Goal: Information Seeking & Learning: Learn about a topic

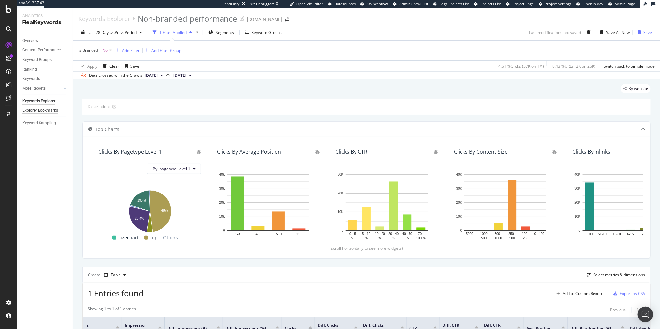
click at [52, 111] on div "Explorer Bookmarks" at bounding box center [40, 110] width 36 height 7
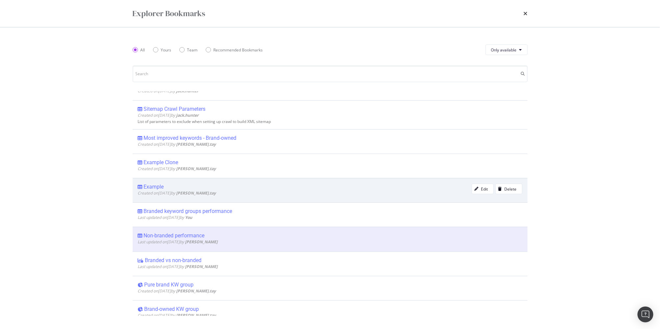
scroll to position [72, 0]
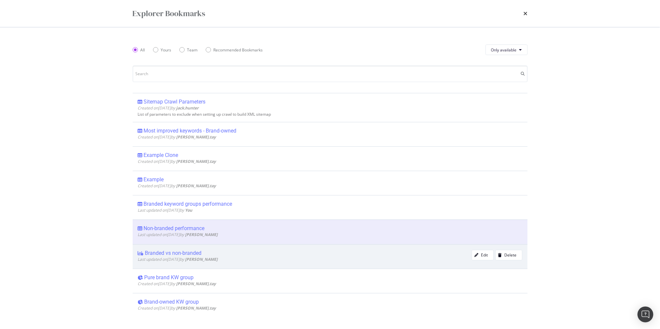
click at [188, 250] on div "Branded vs non-branded" at bounding box center [173, 253] width 57 height 7
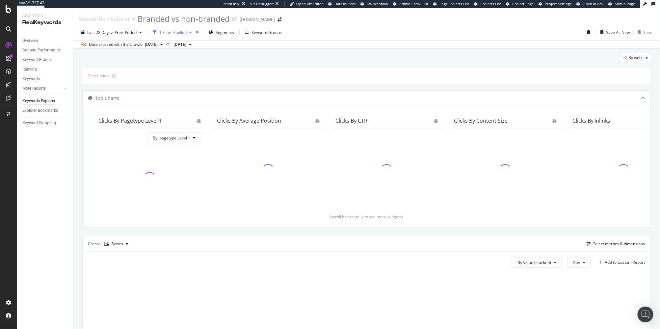
click at [178, 30] on div "1 Filter Applied" at bounding box center [172, 33] width 27 height 6
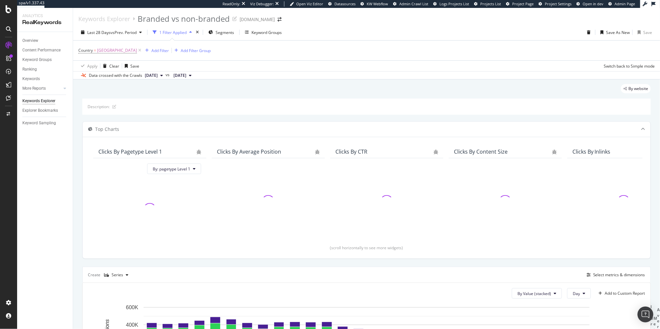
drag, startPoint x: 147, startPoint y: 49, endPoint x: 409, endPoint y: 34, distance: 263.3
click at [143, 49] on icon at bounding box center [140, 50] width 6 height 7
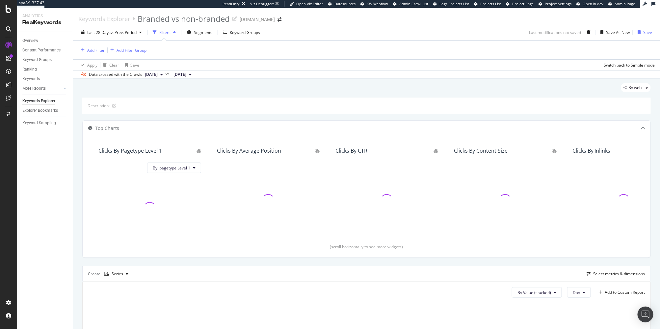
click at [549, 91] on div "By website" at bounding box center [366, 90] width 569 height 14
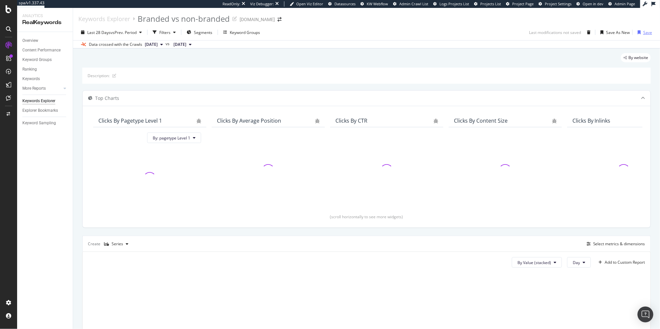
click at [642, 32] on div "button" at bounding box center [639, 32] width 8 height 4
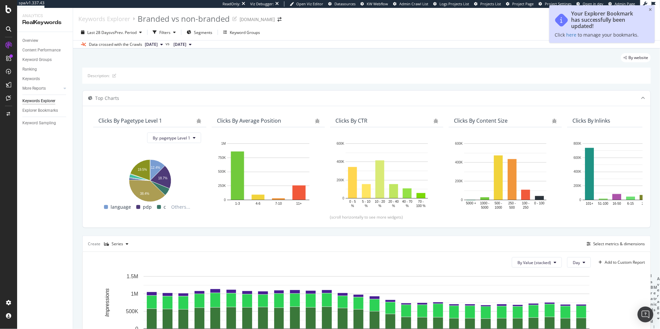
click at [54, 106] on div "Explorer Bookmarks" at bounding box center [47, 111] width 50 height 10
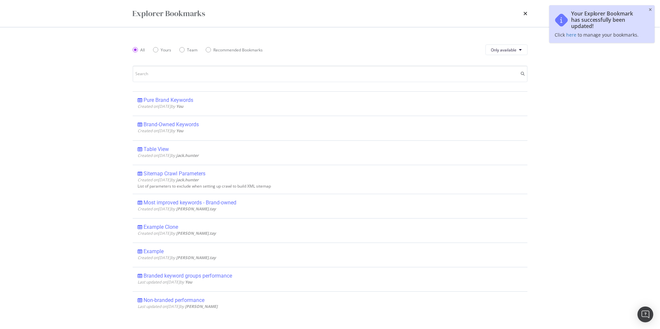
click at [52, 111] on div "Explorer Bookmarks All Yours Team Recommended Bookmarks Only available Pure Bra…" at bounding box center [330, 164] width 660 height 329
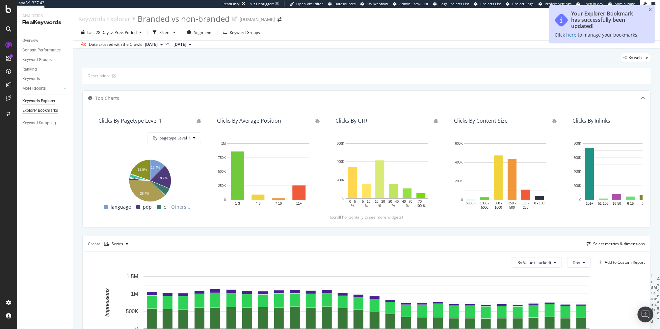
click at [52, 111] on div "Explorer Bookmarks" at bounding box center [40, 110] width 36 height 7
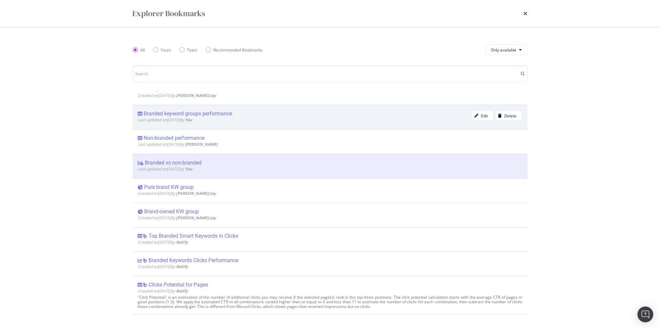
scroll to position [138, 0]
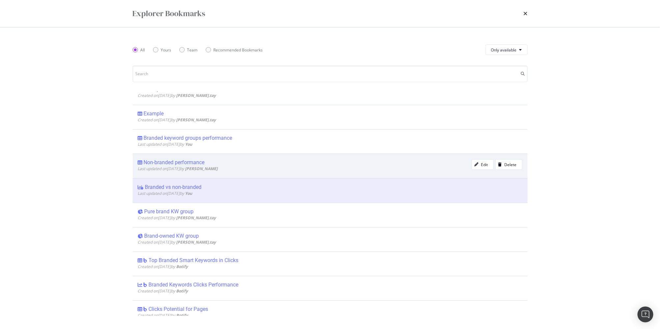
click at [188, 161] on div "Non-branded performance" at bounding box center [174, 162] width 61 height 7
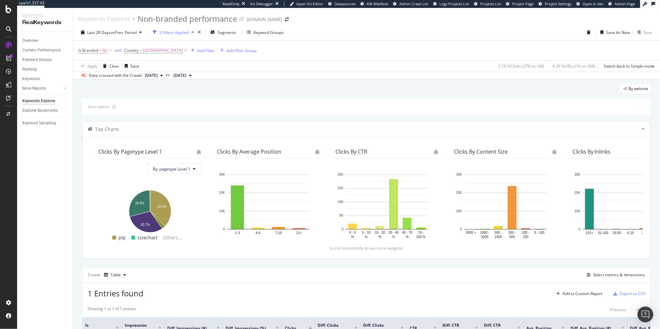
drag, startPoint x: 192, startPoint y: 49, endPoint x: 188, endPoint y: 52, distance: 5.3
click at [188, 49] on icon at bounding box center [186, 50] width 6 height 7
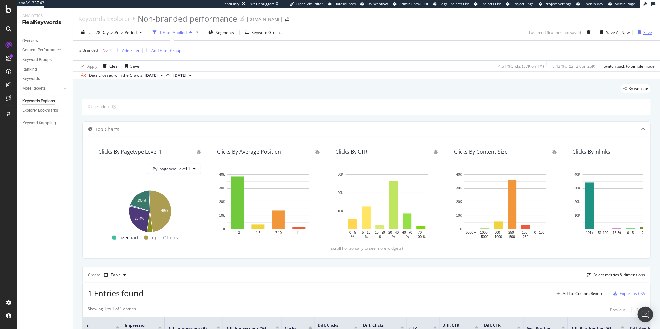
click at [646, 33] on div "Save" at bounding box center [648, 33] width 9 height 6
click at [40, 111] on div "Explorer Bookmarks" at bounding box center [40, 110] width 36 height 7
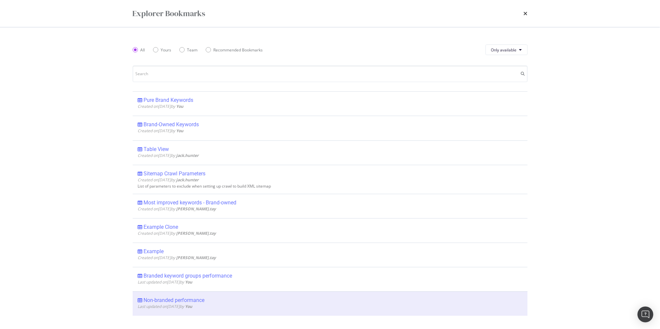
click at [180, 124] on div "Brand-Owned Keywords" at bounding box center [171, 124] width 55 height 7
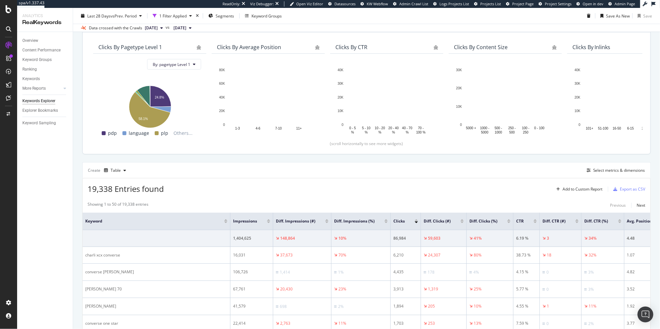
scroll to position [74, 0]
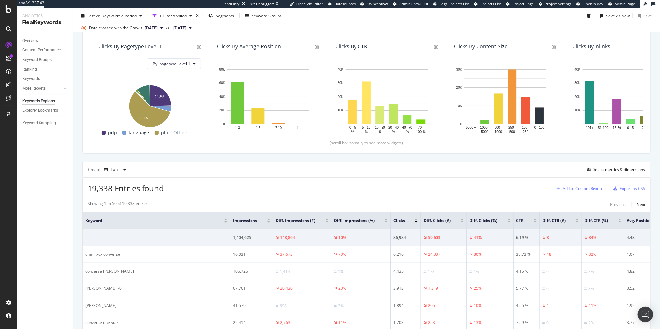
drag, startPoint x: 498, startPoint y: 186, endPoint x: 597, endPoint y: 184, distance: 98.8
click at [498, 186] on div "19,338 Entries found Add to Custom Report Export as CSV" at bounding box center [367, 186] width 568 height 16
click at [592, 187] on div "Add to Custom Report" at bounding box center [583, 188] width 40 height 4
click at [578, 229] on div "Keywords" at bounding box center [593, 232] width 70 height 8
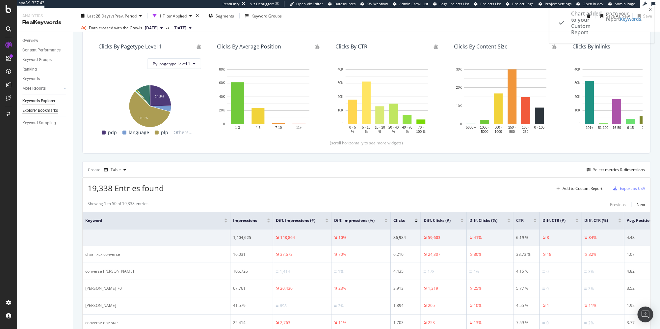
click at [48, 109] on div "Explorer Bookmarks" at bounding box center [40, 110] width 36 height 7
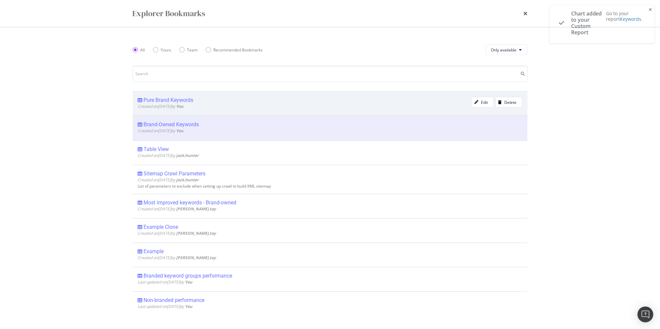
click at [165, 97] on div "Pure Brand Keywords" at bounding box center [169, 100] width 50 height 7
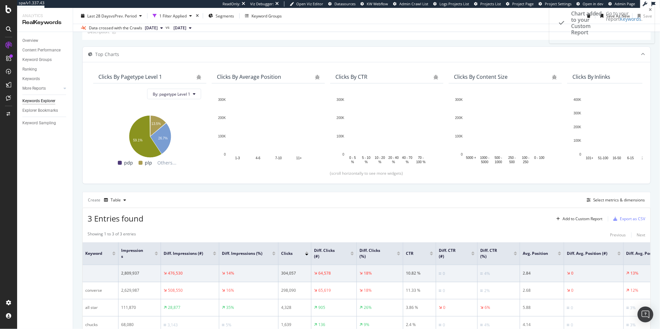
scroll to position [74, 0]
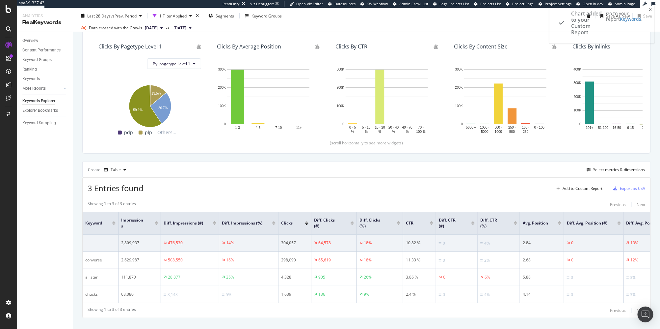
click at [410, 187] on div "3 Entries found Add to Custom Report Export as CSV" at bounding box center [367, 186] width 568 height 16
click at [584, 186] on div "Add to Custom Report" at bounding box center [583, 188] width 40 height 4
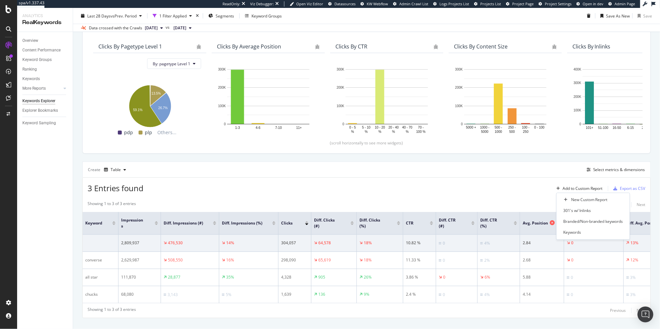
drag, startPoint x: 581, startPoint y: 231, endPoint x: 549, endPoint y: 221, distance: 33.8
click at [581, 231] on div "Keywords" at bounding box center [593, 232] width 70 height 8
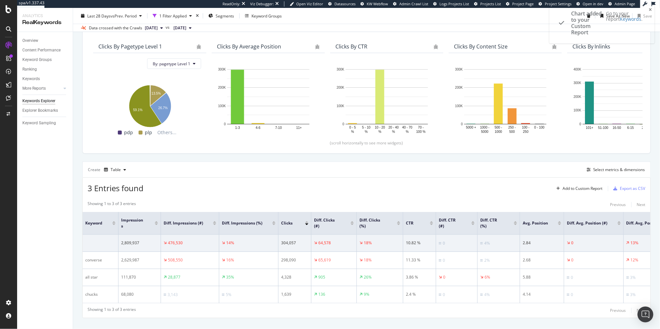
scroll to position [0, 0]
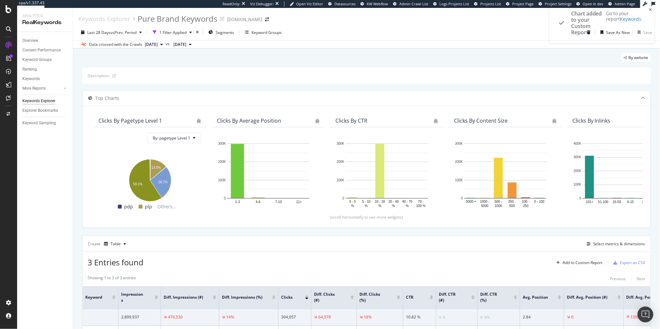
click at [157, 60] on div "By website" at bounding box center [366, 60] width 569 height 14
click at [174, 33] on div "1 Filter Applied" at bounding box center [172, 33] width 27 height 6
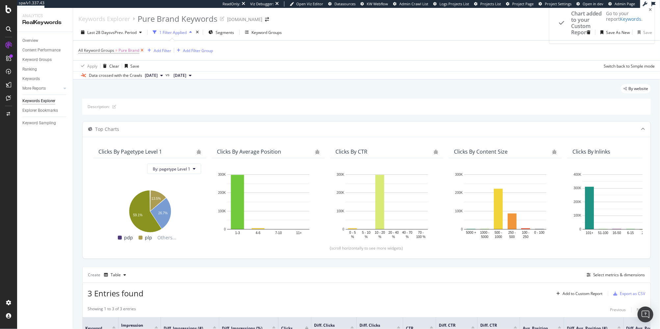
click at [143, 50] on icon at bounding box center [142, 50] width 6 height 7
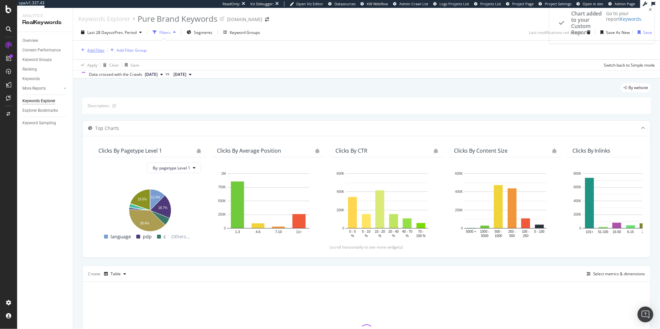
click at [101, 50] on div "Add Filter" at bounding box center [95, 50] width 17 height 6
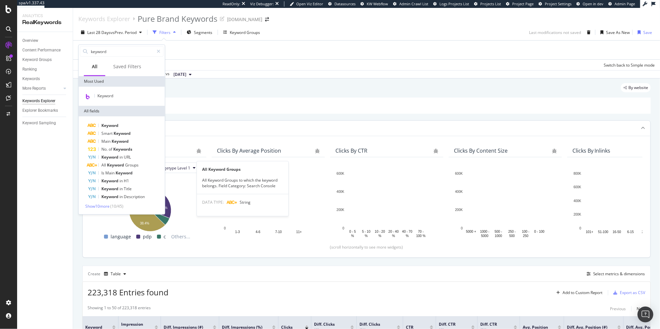
type input "keyword"
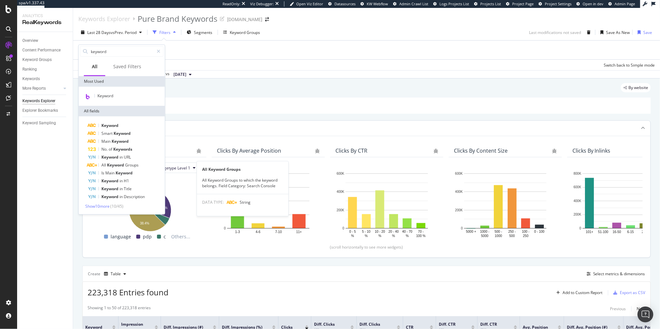
click at [119, 164] on span "Keyword" at bounding box center [116, 165] width 18 height 6
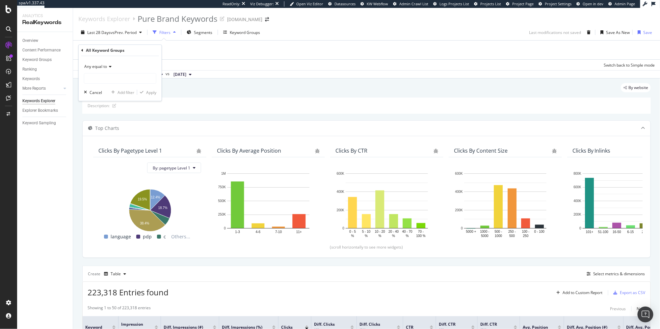
click at [100, 64] on span "Any equal to" at bounding box center [95, 67] width 23 height 6
click at [113, 88] on div "None equal to" at bounding box center [121, 88] width 70 height 9
click at [116, 77] on input "text" at bounding box center [120, 78] width 72 height 11
click at [124, 135] on span "Brand-Owned" at bounding box center [121, 136] width 70 height 6
type input "Brand-Owned"
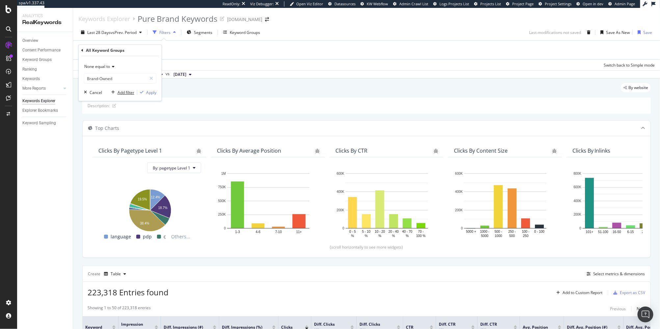
click at [125, 93] on div "Add filter" at bounding box center [126, 93] width 17 height 6
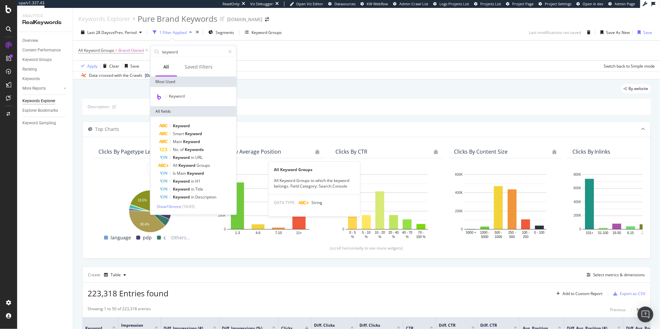
drag, startPoint x: 201, startPoint y: 166, endPoint x: 179, endPoint y: 111, distance: 59.6
click at [201, 166] on span "Groups" at bounding box center [204, 165] width 14 height 6
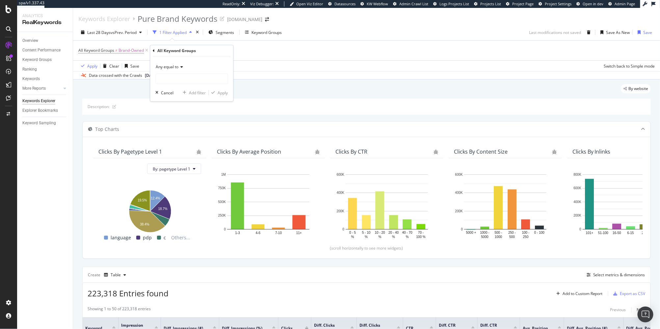
click at [178, 66] on span "Any equal to" at bounding box center [167, 67] width 23 height 6
click at [187, 89] on div "None equal to" at bounding box center [192, 89] width 70 height 9
click at [187, 77] on input "text" at bounding box center [192, 78] width 72 height 11
click at [176, 144] on span "Brand+" at bounding box center [193, 143] width 70 height 6
type input "Brand+"
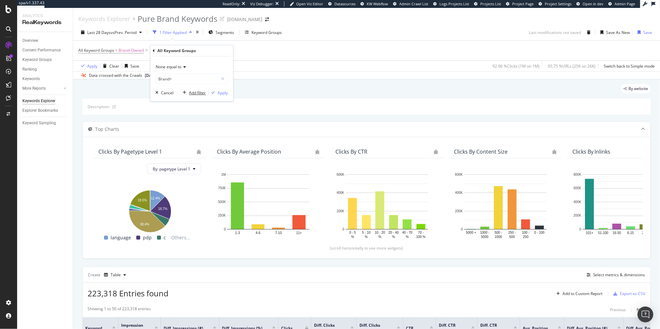
drag, startPoint x: 198, startPoint y: 93, endPoint x: 198, endPoint y: 83, distance: 9.2
click at [198, 93] on div "Add filter" at bounding box center [197, 93] width 17 height 6
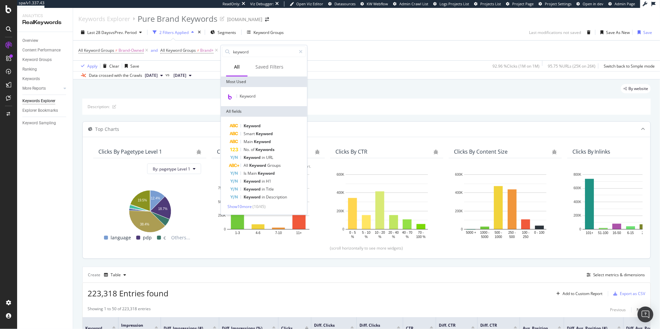
drag, startPoint x: 267, startPoint y: 165, endPoint x: 253, endPoint y: 164, distance: 14.3
click at [267, 165] on span "Groups" at bounding box center [274, 165] width 14 height 6
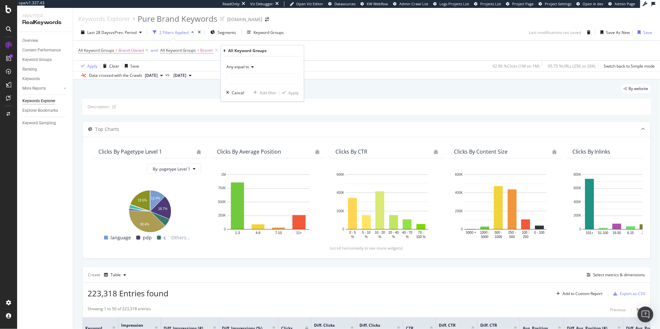
click at [247, 66] on span "Any equal to" at bounding box center [238, 67] width 23 height 6
click at [259, 89] on div "None equal to" at bounding box center [263, 89] width 70 height 9
click at [259, 81] on input "text" at bounding box center [263, 78] width 72 height 11
click at [248, 151] on span "Pure Brand" at bounding box center [263, 151] width 70 height 6
type input "Pure Brand"
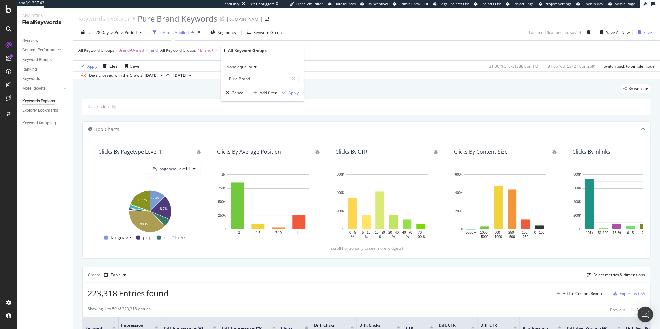
click at [292, 95] on div "Apply" at bounding box center [294, 93] width 10 height 6
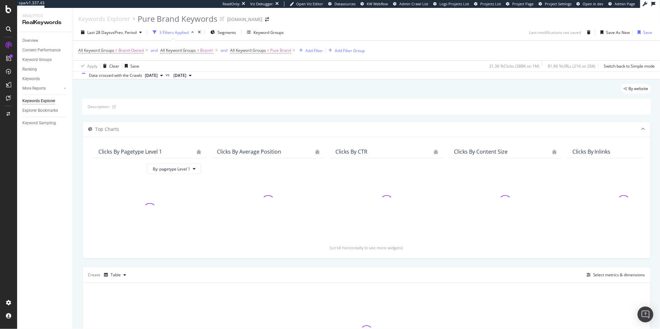
click at [285, 94] on div "By website" at bounding box center [366, 91] width 569 height 14
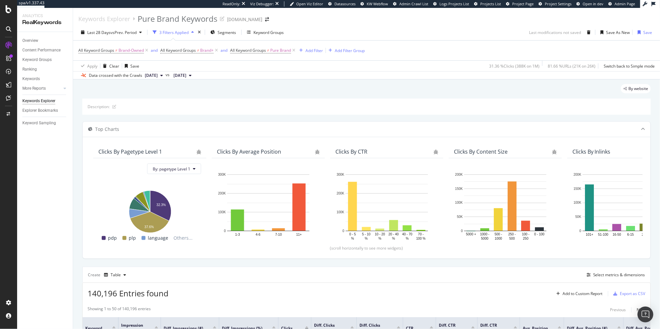
drag, startPoint x: 465, startPoint y: 88, endPoint x: 538, endPoint y: 51, distance: 81.3
click at [468, 88] on div "By website" at bounding box center [366, 91] width 569 height 14
click at [610, 31] on div "Save As New" at bounding box center [618, 33] width 24 height 6
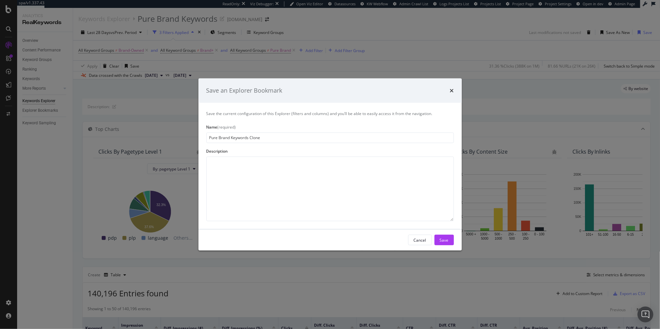
click at [237, 137] on input "Pure Brand Keywords Clone" at bounding box center [331, 137] width 248 height 11
type input "Non-Brand Keywords"
click at [438, 237] on button "Save" at bounding box center [444, 240] width 19 height 11
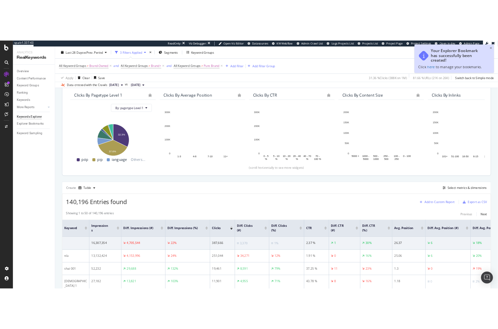
scroll to position [80, 0]
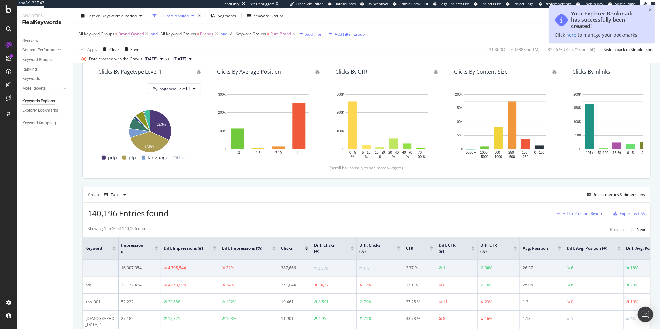
click at [570, 209] on div "Add to Custom Report" at bounding box center [578, 214] width 49 height 10
click at [580, 257] on div "Keywords" at bounding box center [573, 257] width 18 height 6
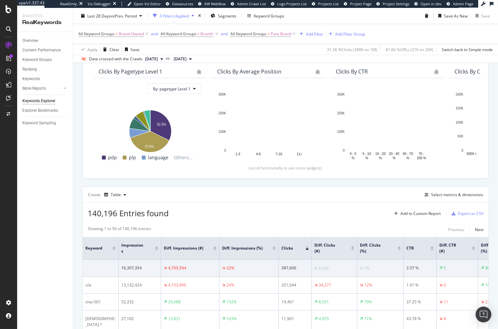
scroll to position [0, 0]
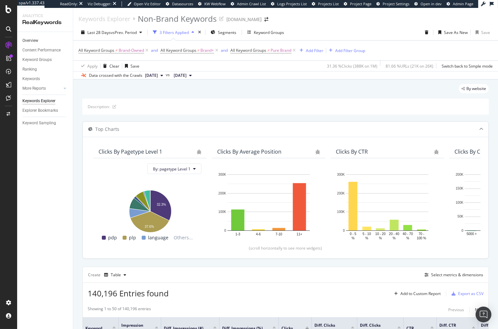
click at [40, 41] on link "Overview" at bounding box center [45, 40] width 46 height 7
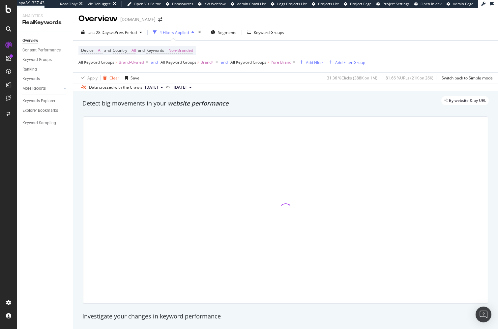
click at [113, 76] on div "Clear" at bounding box center [114, 78] width 10 height 6
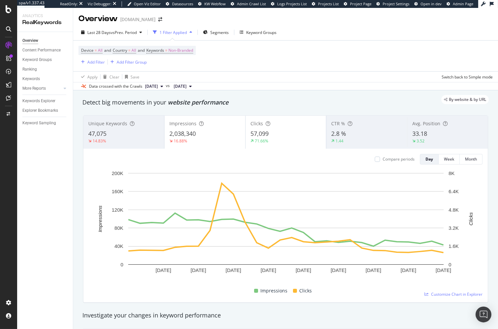
click at [242, 99] on div "By website & by URL" at bounding box center [282, 99] width 413 height 9
drag, startPoint x: 43, startPoint y: 88, endPoint x: 183, endPoint y: 48, distance: 146.1
drag, startPoint x: 235, startPoint y: 100, endPoint x: 160, endPoint y: 9, distance: 117.5
click at [235, 99] on div "By website & by URL" at bounding box center [282, 99] width 413 height 9
click at [79, 109] on div "Detect big movements in your website performance" at bounding box center [285, 102] width 413 height 15
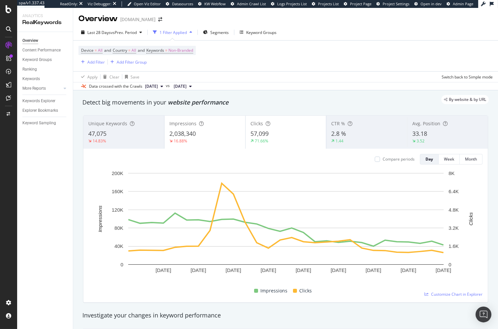
click at [151, 101] on div "By website & by URL" at bounding box center [282, 99] width 413 height 9
drag, startPoint x: 48, startPoint y: 61, endPoint x: 12, endPoint y: 70, distance: 37.2
click at [48, 61] on div "Keyword Groups" at bounding box center [36, 59] width 29 height 7
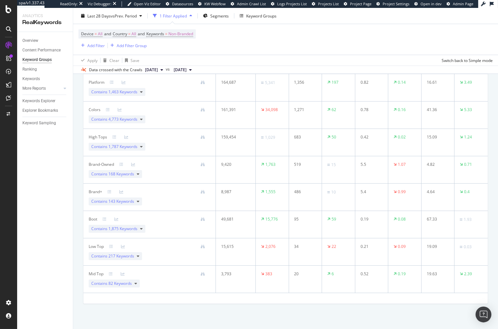
scroll to position [83, 0]
click at [77, 203] on div "Track keyword performance that matters most Create a new Keyword Group Keyword …" at bounding box center [285, 168] width 425 height 323
click at [184, 37] on span "Non-Branded" at bounding box center [180, 33] width 25 height 9
click at [171, 51] on span "Non-Branded" at bounding box center [169, 49] width 27 height 6
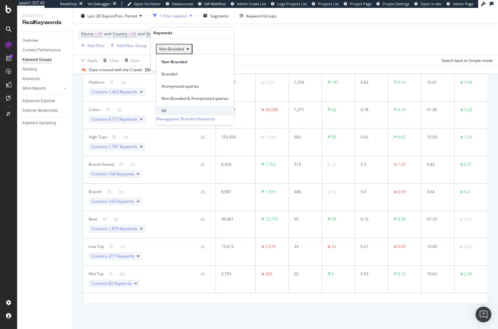
click at [188, 107] on span "All" at bounding box center [194, 110] width 67 height 6
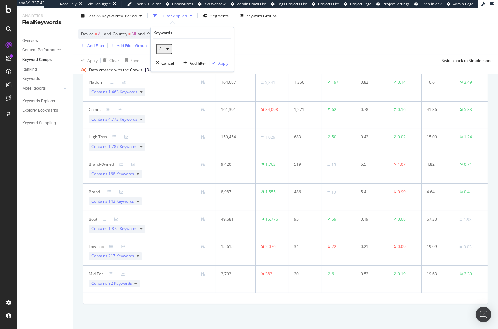
drag, startPoint x: 224, startPoint y: 61, endPoint x: 200, endPoint y: 98, distance: 44.3
click at [224, 61] on div "Apply" at bounding box center [223, 63] width 10 height 6
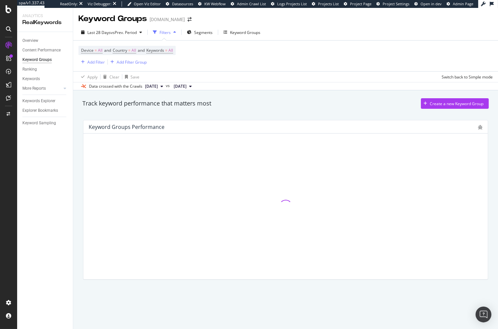
click at [77, 205] on div "Track keyword performance that matters most Create a new Keyword Group Keyword …" at bounding box center [285, 198] width 425 height 217
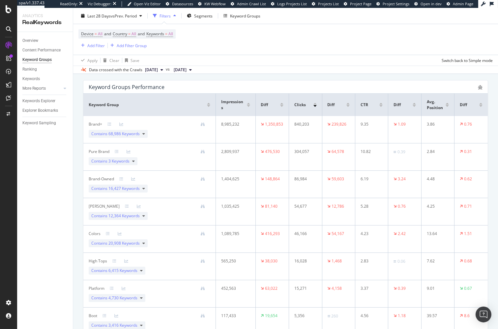
scroll to position [50, 0]
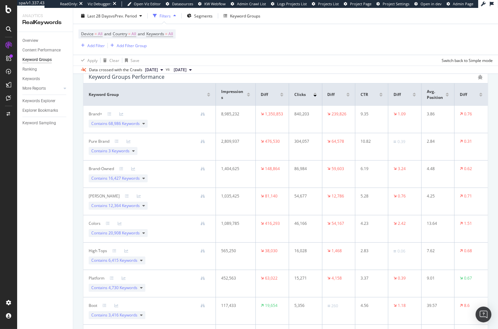
click at [83, 166] on td "Brand-Owned Contains 16,427 Keywords" at bounding box center [149, 173] width 132 height 27
click at [78, 180] on div "Track keyword performance that matters most Create a new Keyword Group Keyword …" at bounding box center [285, 229] width 425 height 378
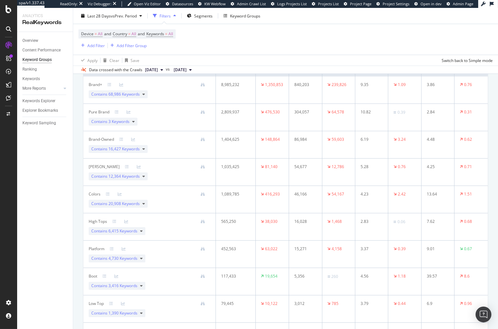
scroll to position [81, 0]
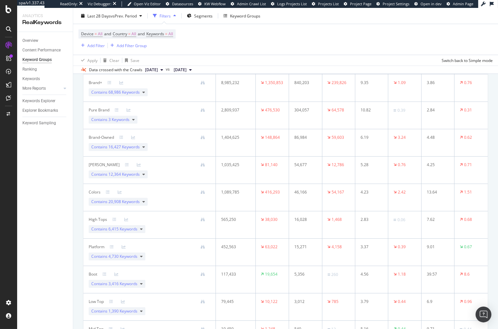
click at [78, 150] on div "Track keyword performance that matters most Create a new Keyword Group Keyword …" at bounding box center [285, 198] width 425 height 378
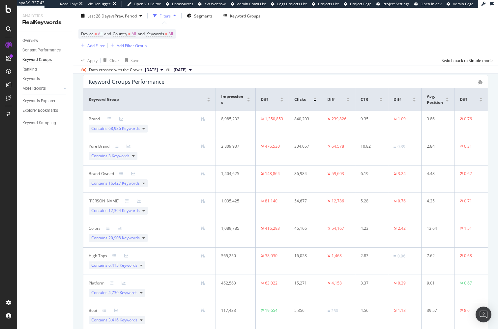
scroll to position [39, 0]
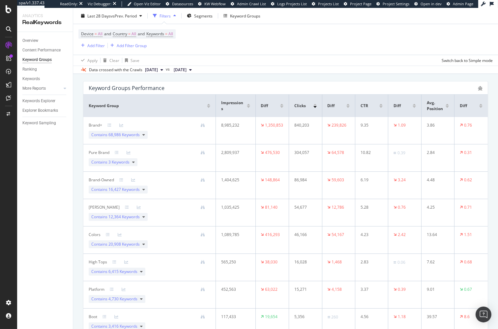
click at [286, 68] on div "Data crossed with the Crawls 2025 Sep. 17th vs 2025 Aug. 20th" at bounding box center [285, 70] width 425 height 8
click at [285, 78] on div "Keyword Groups Performance Keyword Group Impressions Diff Clicks Diff CTR Diff …" at bounding box center [285, 241] width 413 height 331
click at [306, 72] on div "Data crossed with the Crawls 2025 Sep. 17th vs 2025 Aug. 20th" at bounding box center [285, 70] width 425 height 8
click at [366, 78] on div "Keyword Groups Performance Keyword Group Impressions Diff Clicks Diff CTR Diff …" at bounding box center [285, 241] width 413 height 331
click at [366, 77] on div "Keyword Groups Performance Keyword Group Impressions Diff Clicks Diff CTR Diff …" at bounding box center [285, 241] width 413 height 331
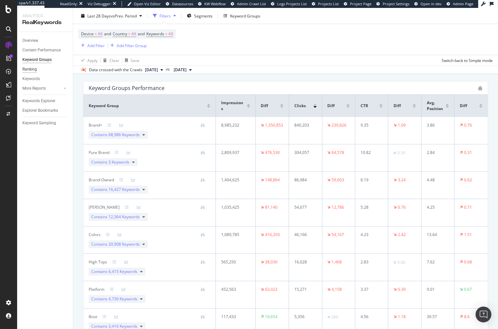
drag, startPoint x: 36, startPoint y: 86, endPoint x: 28, endPoint y: 68, distance: 19.5
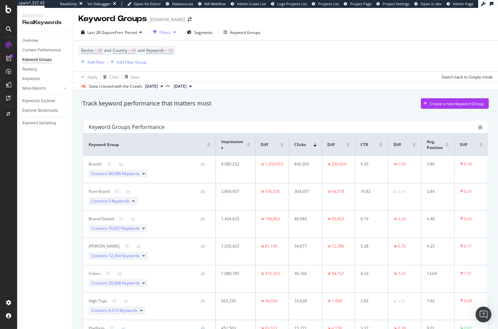
click at [200, 112] on div "Track keyword performance that matters most Create a new Keyword Group" at bounding box center [285, 105] width 413 height 20
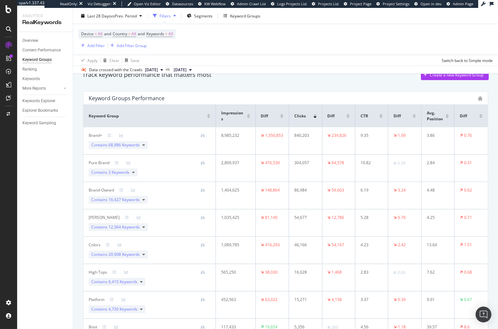
click at [76, 182] on div "Track keyword performance that matters most Create a new Keyword Group Keyword …" at bounding box center [285, 251] width 425 height 378
click at [80, 184] on div "Keyword Groups Performance Keyword Group Impressions Diff Clicks Diff CTR Diff …" at bounding box center [285, 251] width 413 height 331
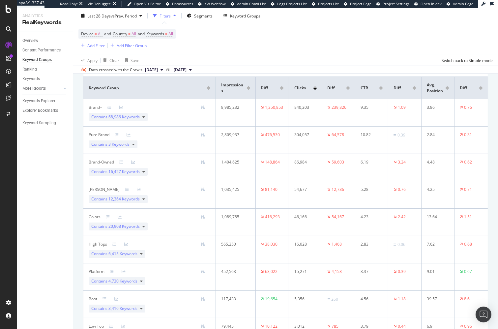
scroll to position [53, 0]
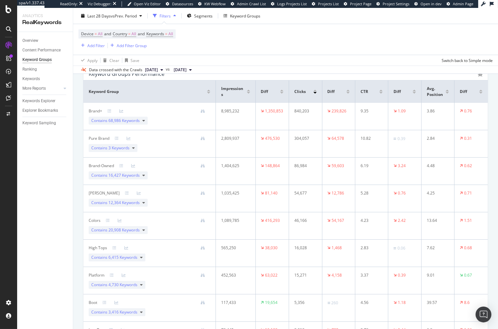
click at [110, 167] on div "Brand-Owned" at bounding box center [101, 166] width 25 height 6
drag, startPoint x: 110, startPoint y: 167, endPoint x: 108, endPoint y: 161, distance: 5.5
click at [110, 167] on div "Brand-Owned" at bounding box center [101, 166] width 25 height 6
click at [104, 137] on div "Pure Brand" at bounding box center [99, 138] width 21 height 6
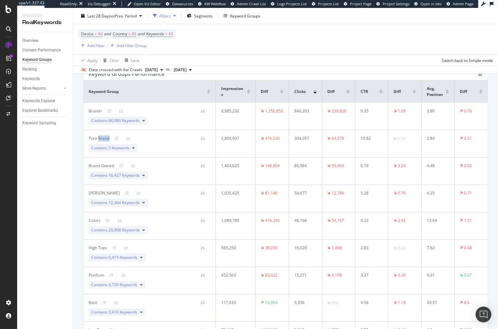
click at [104, 137] on div "Pure Brand" at bounding box center [99, 138] width 21 height 6
drag, startPoint x: 104, startPoint y: 137, endPoint x: 107, endPoint y: 118, distance: 19.3
click at [104, 137] on div "Pure Brand" at bounding box center [99, 138] width 21 height 6
click at [94, 109] on div "Brand+" at bounding box center [96, 111] width 14 height 6
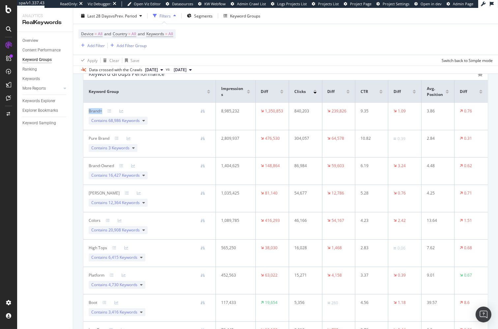
click at [94, 109] on div "Brand+" at bounding box center [96, 111] width 14 height 6
click at [79, 113] on div "Keyword Groups Performance Keyword Group Impressions Diff Clicks Diff CTR Diff …" at bounding box center [285, 227] width 413 height 331
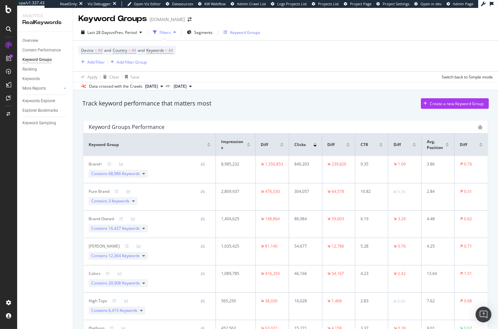
click at [241, 27] on button "Keyword Groups" at bounding box center [242, 32] width 42 height 11
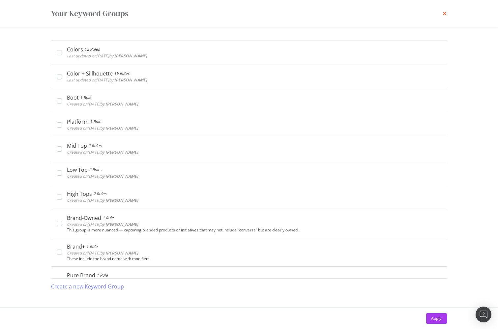
click at [444, 14] on icon "times" at bounding box center [445, 13] width 4 height 5
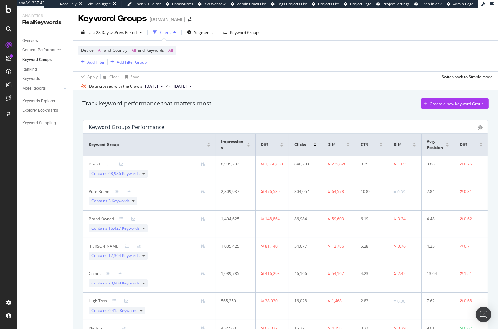
drag, startPoint x: 238, startPoint y: 58, endPoint x: 240, endPoint y: 54, distance: 4.3
click at [239, 58] on div "Device = All and Country = All and Keywords = All Add Filter Add Filter Group" at bounding box center [285, 56] width 414 height 31
click at [242, 33] on div "Keyword Groups" at bounding box center [245, 33] width 30 height 6
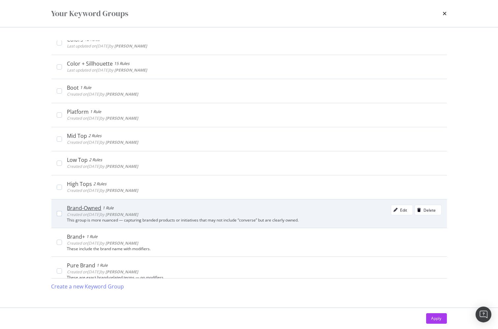
scroll to position [5, 0]
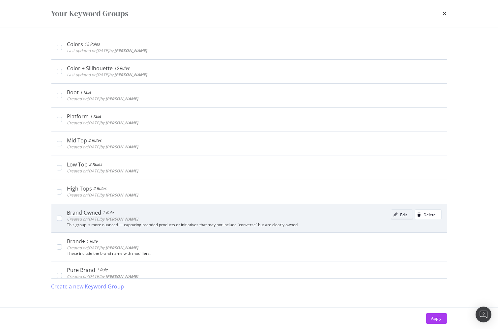
click at [404, 213] on div "Edit" at bounding box center [403, 215] width 7 height 6
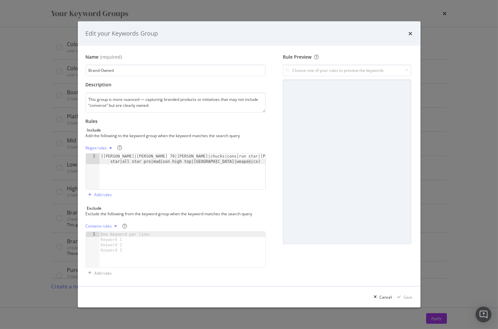
type textarea "(chuck taylor|chuck 70|chuck|chucks|cons|run star|purcell|one star|all star pro…"
click at [230, 173] on div "(chuck taylor|chuck 70|chuck|chucks|cons|run star|purcell|one star|all star pro…" at bounding box center [182, 181] width 166 height 57
click at [233, 208] on div "Exclude" at bounding box center [176, 208] width 180 height 6
click at [409, 33] on icon "times" at bounding box center [410, 33] width 4 height 5
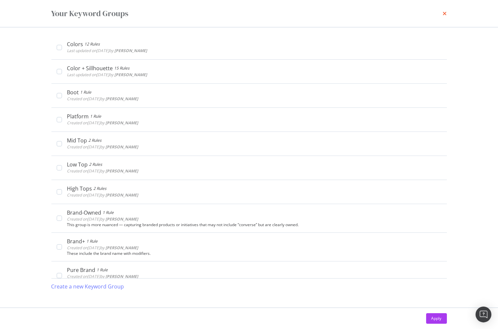
click at [443, 14] on icon "times" at bounding box center [445, 13] width 4 height 5
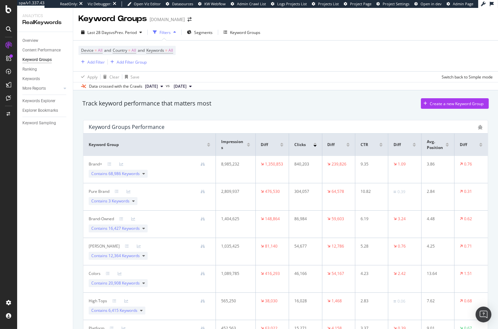
drag, startPoint x: 323, startPoint y: 107, endPoint x: 314, endPoint y: 97, distance: 13.8
click at [323, 107] on div "Track keyword performance that matters most Create a new Keyword Group" at bounding box center [285, 103] width 406 height 11
click at [245, 33] on div "Keyword Groups" at bounding box center [245, 33] width 30 height 6
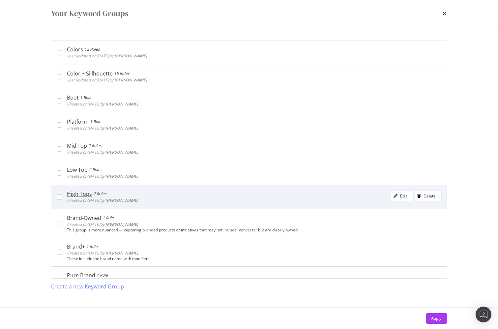
drag, startPoint x: 163, startPoint y: 200, endPoint x: 131, endPoint y: 206, distance: 32.9
click at [119, 201] on div "High Tops 2 Rules Created on 2025 Apr 7th by Matthew Liljegren Edit Delete" at bounding box center [254, 196] width 374 height 13
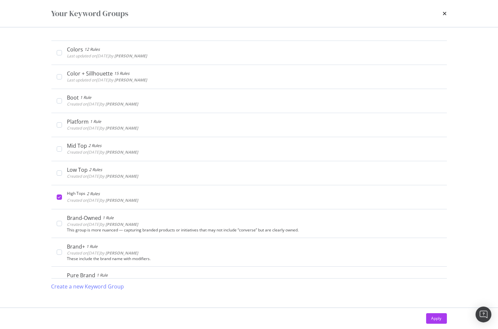
click at [444, 16] on icon "times" at bounding box center [445, 13] width 4 height 5
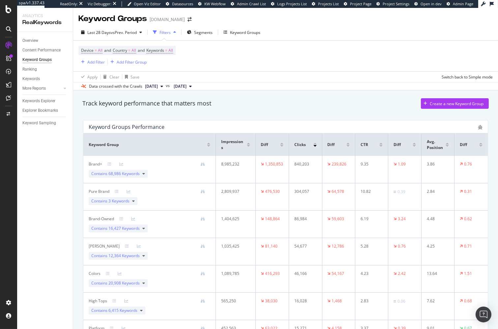
click at [245, 103] on div "Track keyword performance that matters most Create a new Keyword Group" at bounding box center [285, 103] width 406 height 11
click at [251, 34] on div "Keyword Groups" at bounding box center [245, 33] width 30 height 6
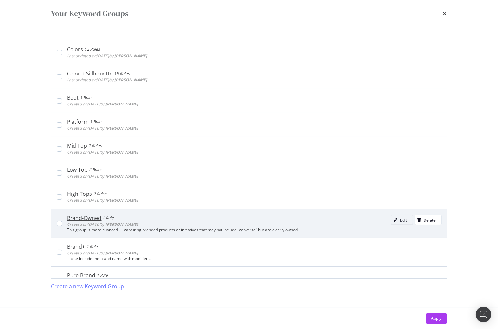
click at [402, 222] on div "Edit" at bounding box center [399, 219] width 16 height 9
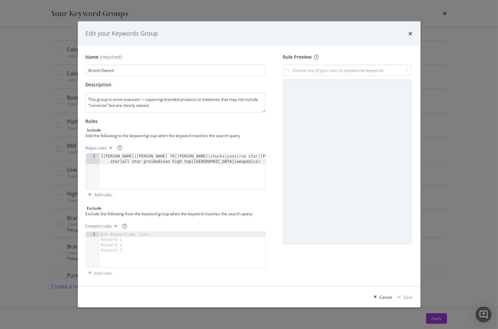
click at [177, 189] on div "Regex rules 1 (chuck taylor|chuck 70|chuck|chucks|cons|run star|purcell|one sta…" at bounding box center [176, 171] width 180 height 57
click at [110, 148] on icon "modal" at bounding box center [111, 148] width 3 height 4
type textarea "(chuck taylor|chuck 70|chuck|chucks|cons|run star|purcell|one star|all star pro…"
click at [170, 172] on div "(chuck taylor|chuck 70|chuck|chucks|cons|run star|purcell|one star|all star pro…" at bounding box center [182, 181] width 166 height 57
click at [254, 163] on div "(chuck taylor|chuck 70|chuck|chucks|cons|run star|purcell|one star|all star pro…" at bounding box center [182, 181] width 166 height 57
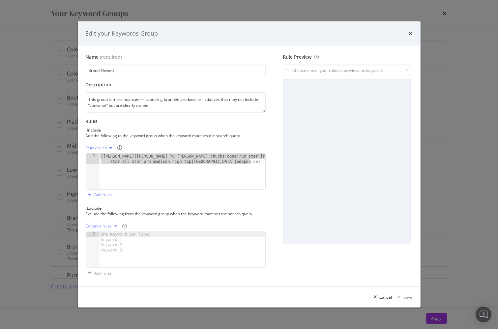
drag, startPoint x: 256, startPoint y: 162, endPoint x: 88, endPoint y: 148, distance: 168.3
click at [28, 130] on div "Edit your Keywords Group Name (required) Brand-Owned Description This group is …" at bounding box center [249, 164] width 498 height 329
click at [253, 168] on div "(chuck taylor|chuck 70|chuck|chucks|cons|run star|purcell|one star|all star pro…" at bounding box center [182, 181] width 166 height 57
click at [109, 148] on div "modal" at bounding box center [111, 148] width 8 height 4
click at [218, 179] on div "(chuck taylor|chuck 70|chuck|chucks|cons|run star|purcell|one star|all star pro…" at bounding box center [182, 181] width 166 height 57
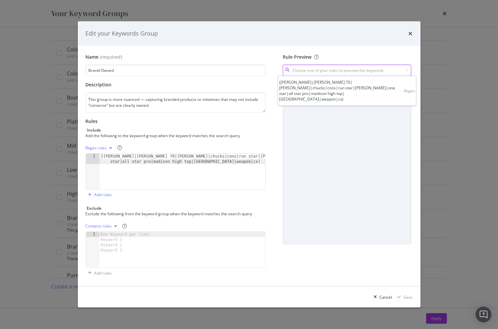
click at [333, 68] on input "modal" at bounding box center [347, 71] width 128 height 12
drag, startPoint x: 388, startPoint y: 44, endPoint x: 402, endPoint y: 40, distance: 14.8
click at [388, 44] on div "Edit your Keywords Group" at bounding box center [249, 33] width 343 height 24
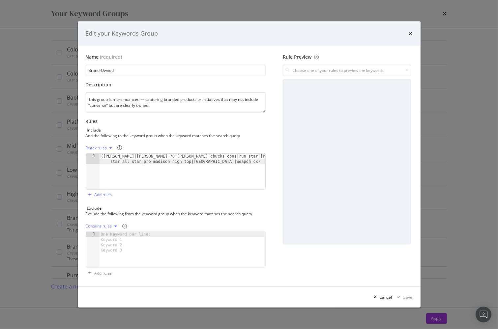
click at [411, 33] on icon "times" at bounding box center [410, 33] width 4 height 5
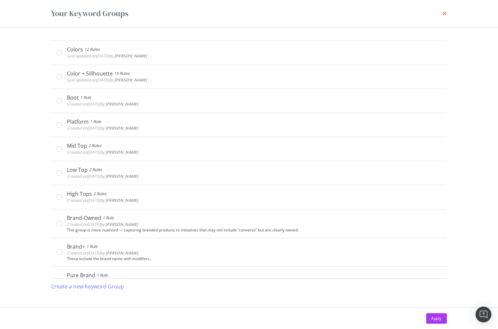
click at [444, 13] on icon "times" at bounding box center [445, 13] width 4 height 5
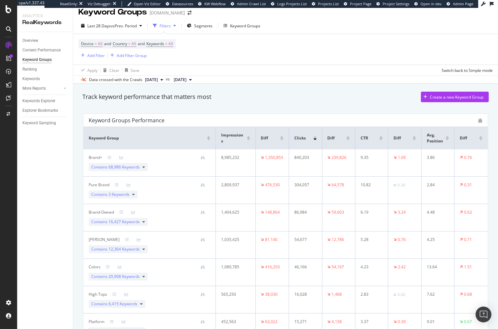
scroll to position [7, 0]
click at [273, 105] on div "Track keyword performance that matters most Create a new Keyword Group" at bounding box center [285, 98] width 413 height 20
click at [234, 104] on div "Track keyword performance that matters most Create a new Keyword Group" at bounding box center [285, 98] width 413 height 20
click at [245, 106] on div "Track keyword performance that matters most Create a new Keyword Group" at bounding box center [285, 98] width 413 height 20
click at [228, 109] on div "Keyword Groups Performance Keyword Group Impressions Diff Clicks Diff CTR Diff …" at bounding box center [285, 272] width 413 height 331
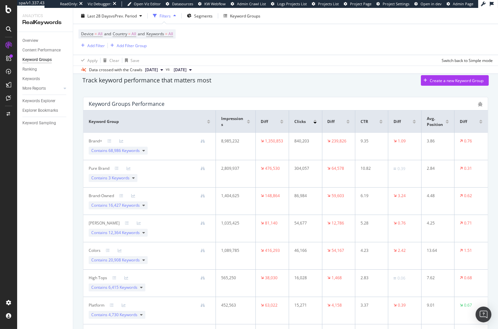
scroll to position [0, 0]
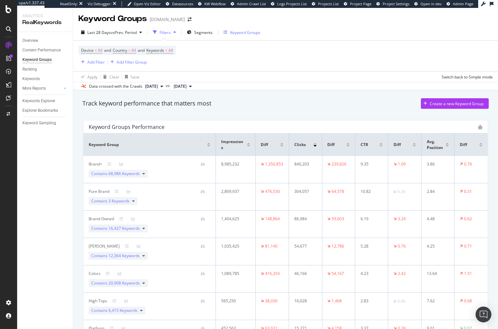
click at [241, 32] on div "Keyword Groups" at bounding box center [245, 33] width 30 height 6
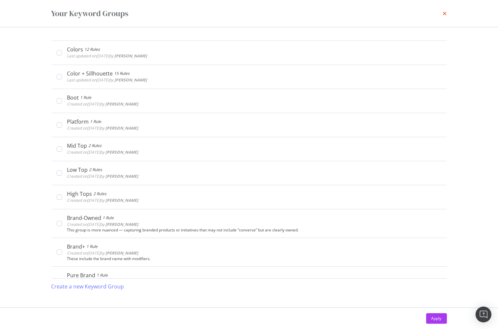
click at [444, 11] on icon "times" at bounding box center [445, 13] width 4 height 5
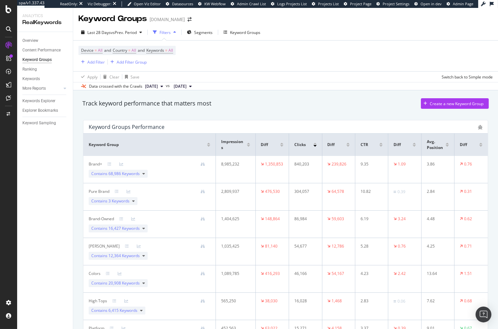
click at [280, 103] on div "Track keyword performance that matters most Create a new Keyword Group" at bounding box center [285, 103] width 406 height 11
drag, startPoint x: 250, startPoint y: 105, endPoint x: 247, endPoint y: 104, distance: 3.7
click at [250, 105] on div "Track keyword performance that matters most Create a new Keyword Group" at bounding box center [285, 103] width 406 height 11
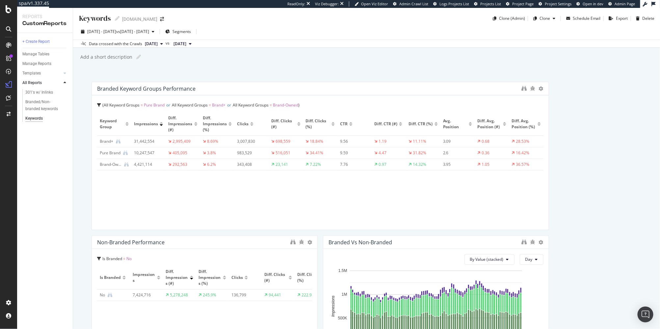
click at [590, 105] on div "Branded keyword groups performance All Keyword Groups = Pure Brand or All Keywo…" at bounding box center [367, 301] width 550 height 439
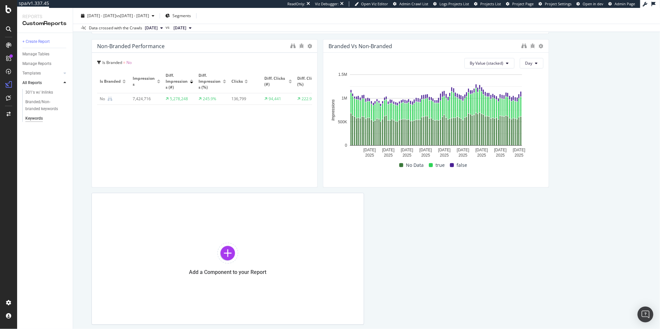
scroll to position [179, 0]
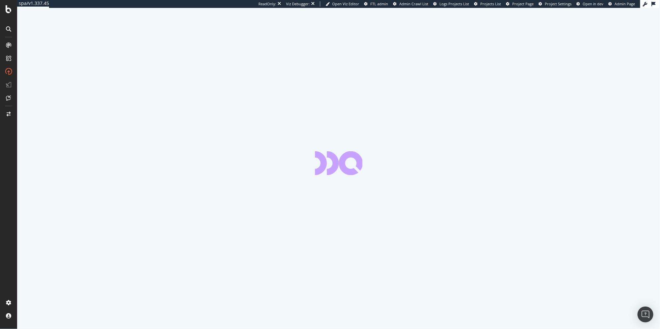
click at [13, 154] on div at bounding box center [9, 168] width 16 height 257
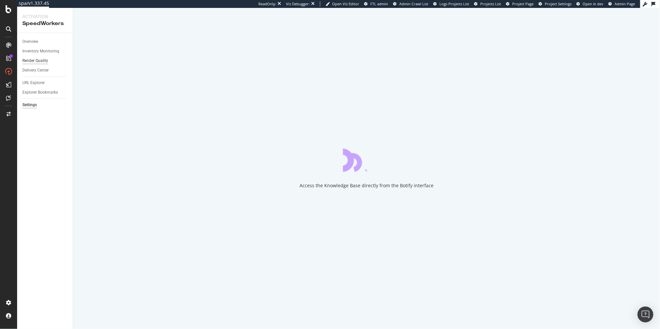
drag, startPoint x: 35, startPoint y: 153, endPoint x: 35, endPoint y: 61, distance: 91.9
click at [35, 152] on div "Overview Inventory Monitoring Render Quality Delivery Center URL Explorer Explo…" at bounding box center [45, 181] width 56 height 296
click at [42, 149] on div "Overview Inventory Monitoring Render Quality Delivery Center URL Explorer Explo…" at bounding box center [45, 181] width 56 height 296
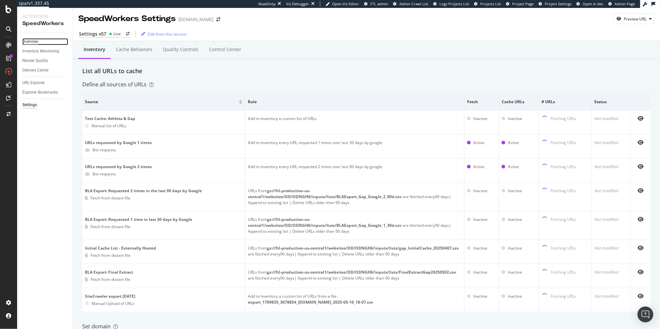
click at [35, 42] on div "Overview" at bounding box center [30, 41] width 16 height 7
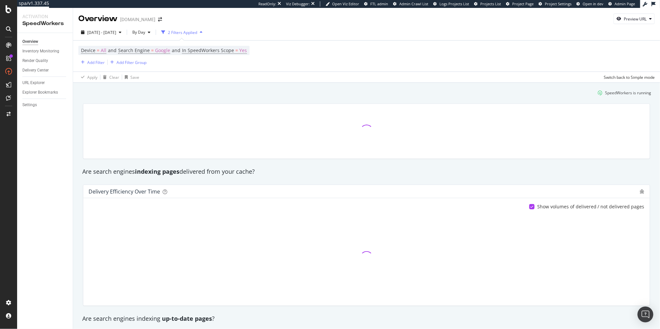
click at [114, 96] on div "SpeedWorkers is running" at bounding box center [366, 92] width 575 height 11
click at [100, 34] on span "2025 Apr. 3rd - Apr. 6th" at bounding box center [101, 33] width 29 height 6
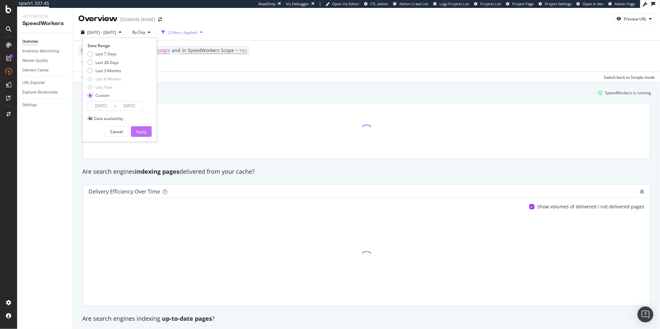
drag, startPoint x: 108, startPoint y: 54, endPoint x: 143, endPoint y: 130, distance: 84.0
click at [108, 54] on div "Last 7 Days" at bounding box center [106, 54] width 21 height 6
type input "2025/09/20"
type input "2025/09/26"
click at [145, 132] on div "Apply" at bounding box center [141, 132] width 10 height 6
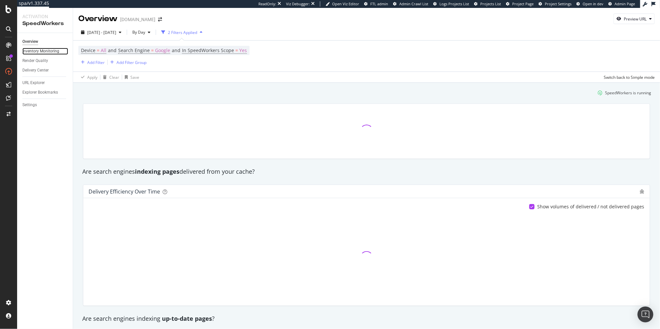
click at [48, 50] on div "Inventory Monitoring" at bounding box center [40, 51] width 37 height 7
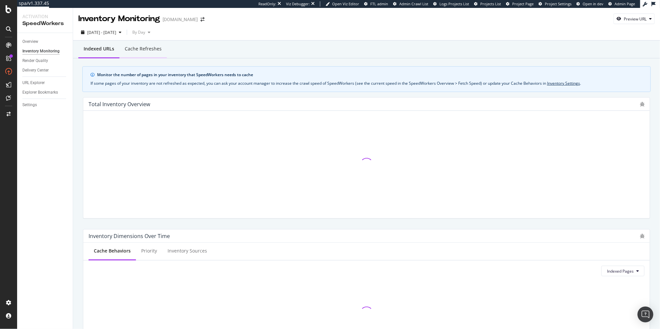
click at [138, 52] on div "Cache refreshes" at bounding box center [143, 49] width 47 height 18
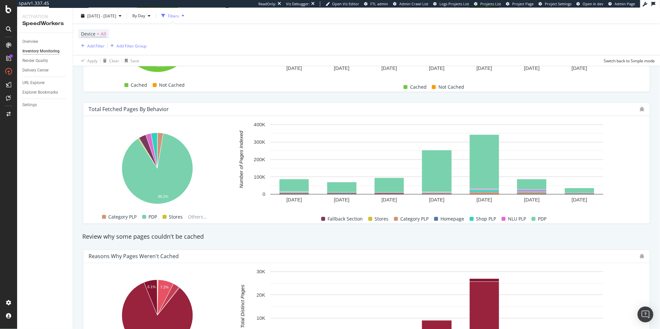
scroll to position [304, 0]
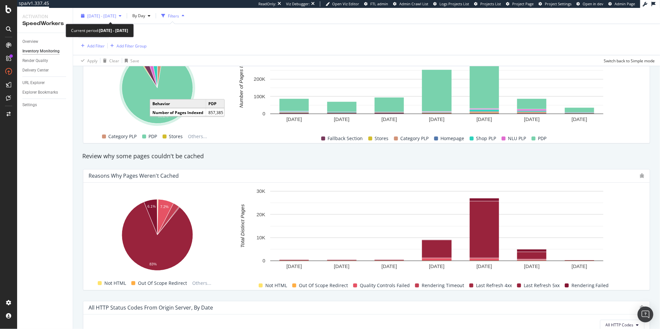
click at [116, 15] on span "2025 Sep. 20th - Sep. 26th" at bounding box center [101, 16] width 29 height 6
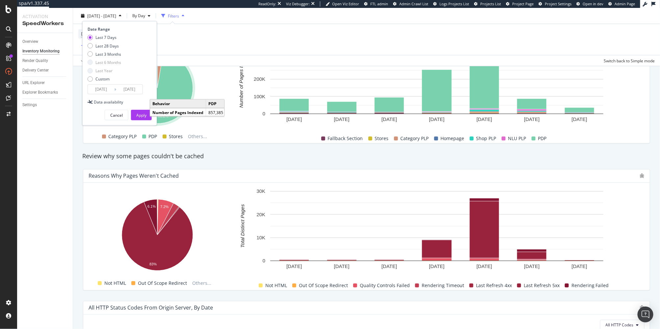
click at [130, 89] on input "2025/09/26" at bounding box center [129, 89] width 26 height 9
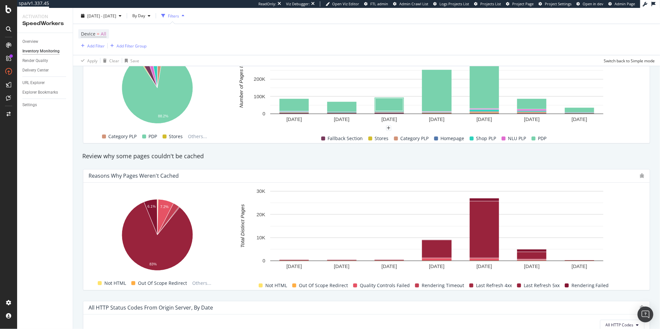
click at [426, 46] on div "Device = All Add Filter Add Filter Group" at bounding box center [366, 39] width 577 height 31
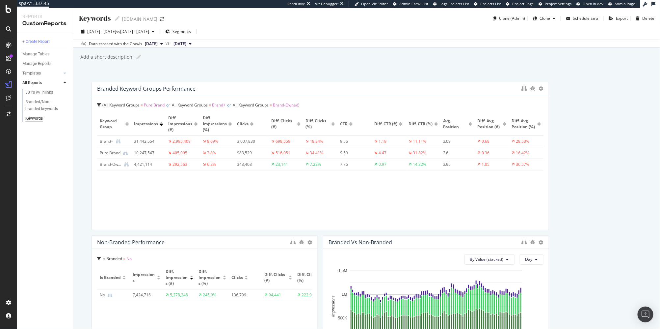
drag, startPoint x: 316, startPoint y: 136, endPoint x: 553, endPoint y: 125, distance: 237.8
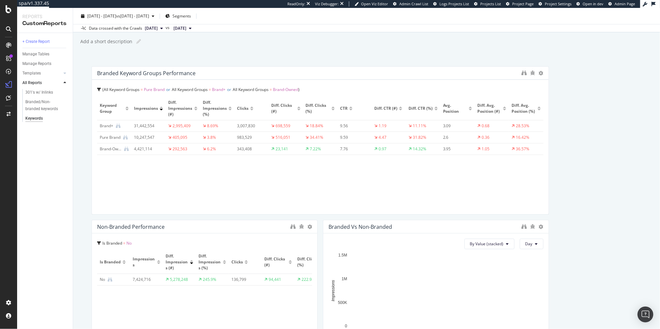
scroll to position [19, 0]
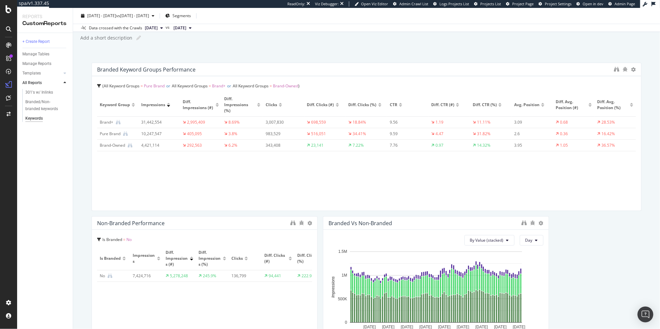
drag, startPoint x: 561, startPoint y: 159, endPoint x: 634, endPoint y: 158, distance: 73.1
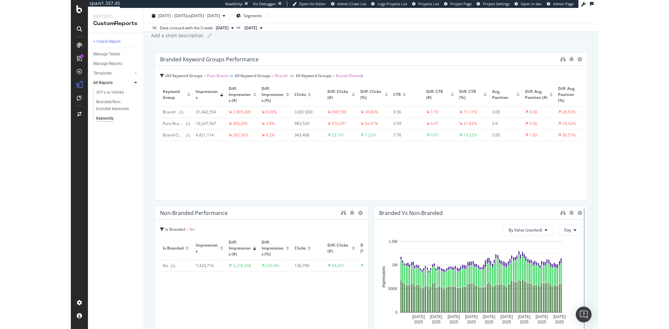
scroll to position [131, 0]
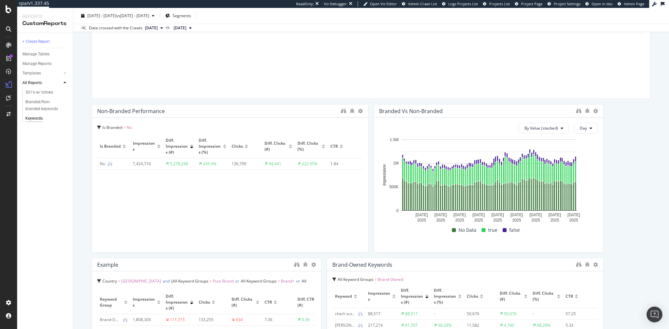
drag, startPoint x: 318, startPoint y: 166, endPoint x: 358, endPoint y: 166, distance: 39.9
click at [604, 163] on div "Branded keyword groups performance All Keyword Groups = Pure Brand or All Keywo…" at bounding box center [371, 324] width 559 height 746
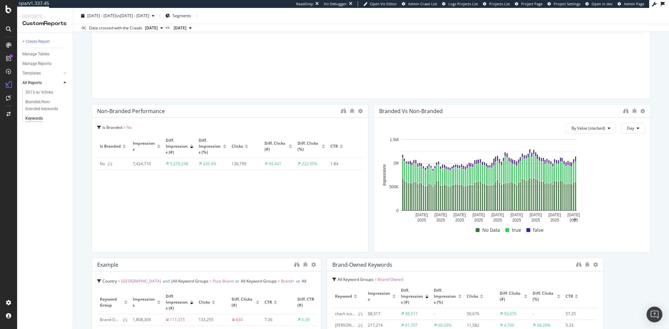
drag, startPoint x: 602, startPoint y: 165, endPoint x: 636, endPoint y: 165, distance: 34.6
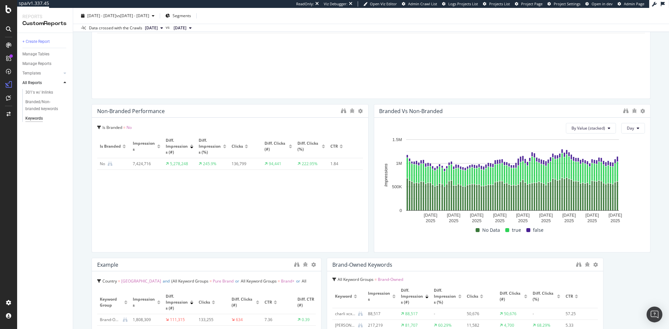
scroll to position [223, 0]
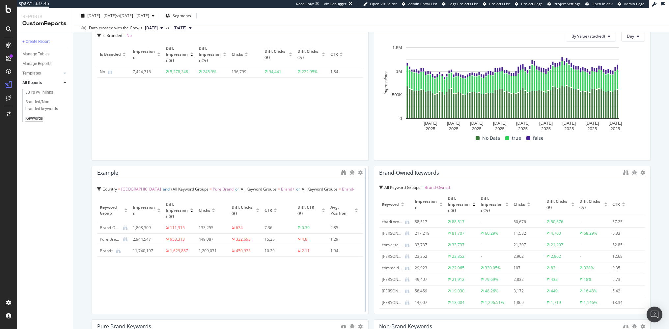
drag, startPoint x: 322, startPoint y: 196, endPoint x: 365, endPoint y: 196, distance: 42.8
click at [362, 199] on div at bounding box center [365, 240] width 7 height 148
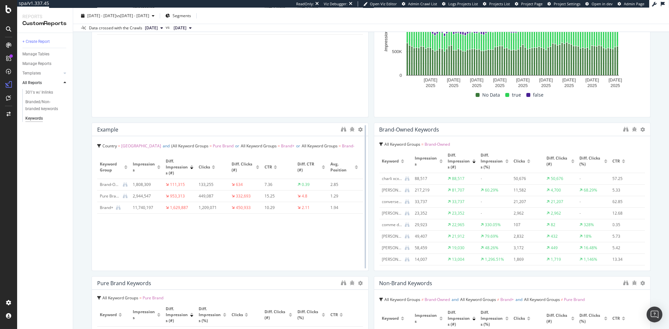
scroll to position [276, 0]
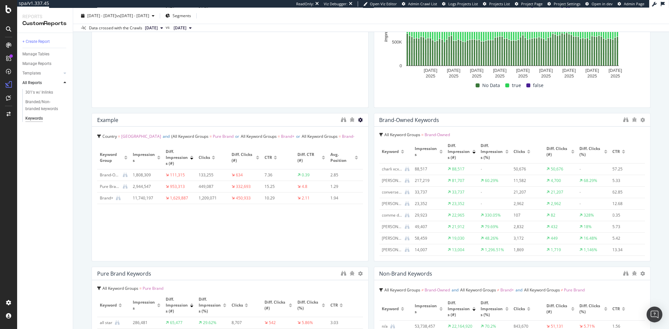
click at [360, 119] on icon at bounding box center [360, 120] width 5 height 5
click at [374, 130] on div "Delete" at bounding box center [375, 130] width 33 height 10
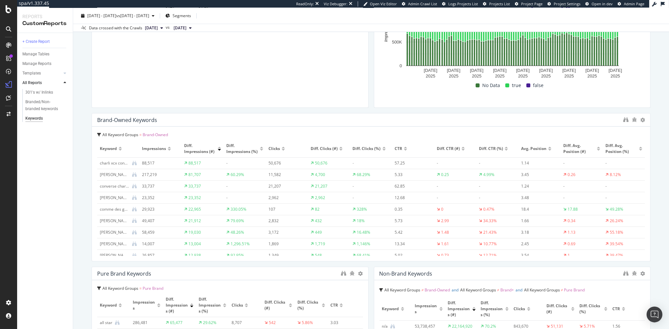
drag, startPoint x: 427, startPoint y: 169, endPoint x: 694, endPoint y: 179, distance: 267.6
click at [660, 179] on html "spa/v1.337.45 ReadOnly: Viz Debugger: Open Viz Editor Admin Crawl List Logs Pro…" at bounding box center [334, 164] width 669 height 329
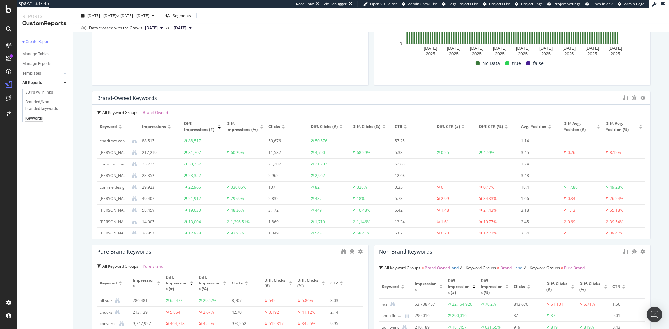
scroll to position [399, 0]
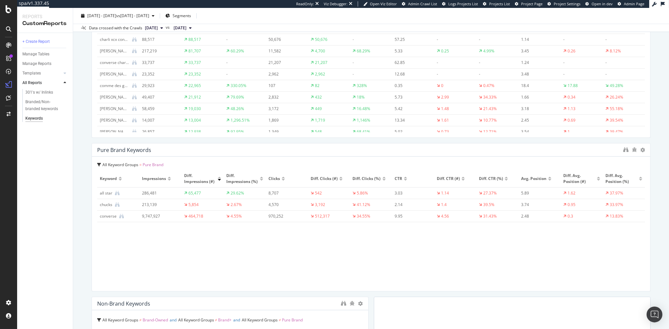
drag, startPoint x: 368, startPoint y: 191, endPoint x: 678, endPoint y: 182, distance: 310.1
click at [660, 182] on html "spa/v1.337.45 ReadOnly: Viz Debugger: Open Viz Editor Admin Crawl List Logs Pro…" at bounding box center [334, 164] width 669 height 329
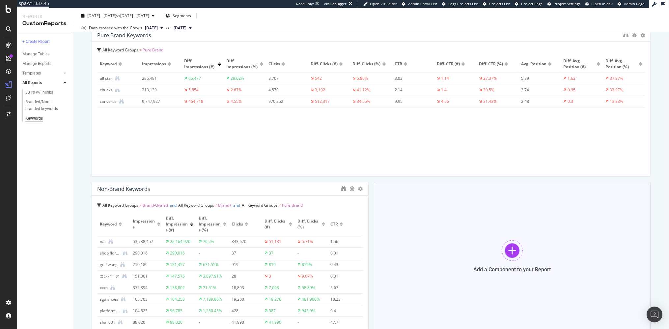
scroll to position [556, 0]
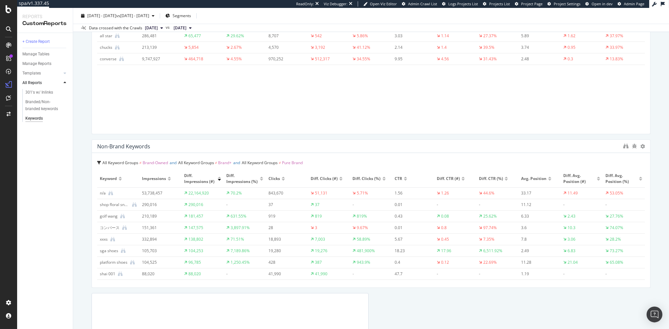
drag, startPoint x: 391, startPoint y: 202, endPoint x: 699, endPoint y: 193, distance: 308.1
click at [660, 193] on html "spa/v1.337.45 ReadOnly: Viz Debugger: Open Viz Editor Admin Crawl List Logs Pro…" at bounding box center [334, 164] width 669 height 329
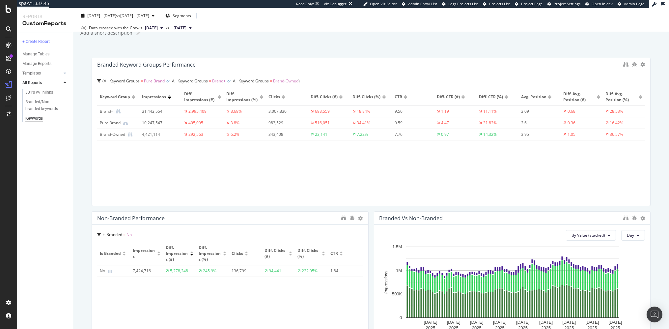
scroll to position [0, 0]
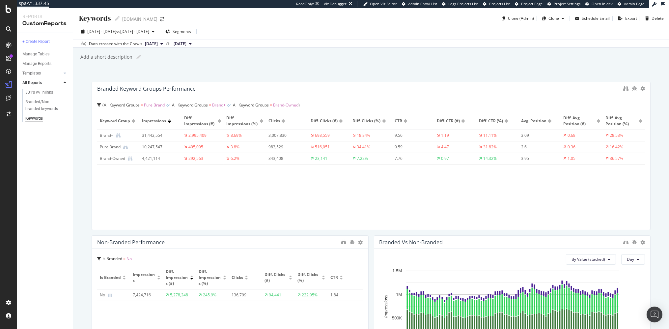
click at [86, 128] on div "Keywords Keywords www.converse.com Clone (Admin) Clone Schedule Email Export De…" at bounding box center [371, 168] width 596 height 321
click at [116, 18] on icon at bounding box center [117, 18] width 5 height 5
click at [102, 19] on input "Keywords" at bounding box center [95, 18] width 34 height 9
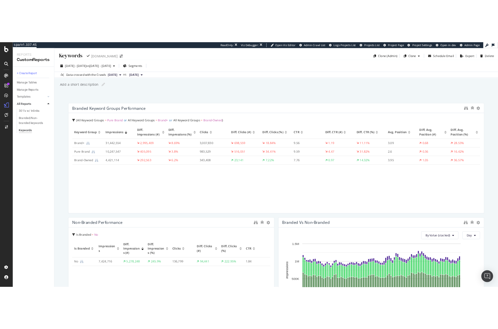
scroll to position [0, 0]
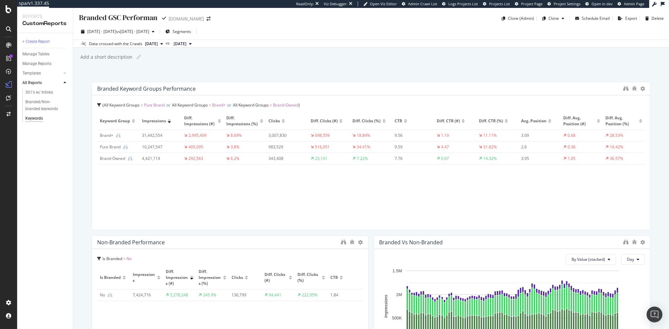
type input "Branded GSC Performance"
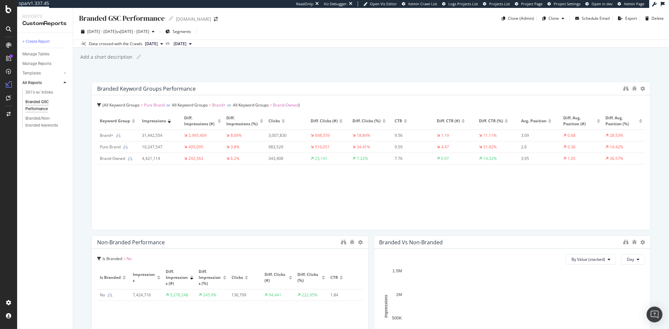
click at [82, 128] on div "Branded GSC Performance Branded GSC Performance www.converse.com Clone (Admin) …" at bounding box center [371, 168] width 596 height 321
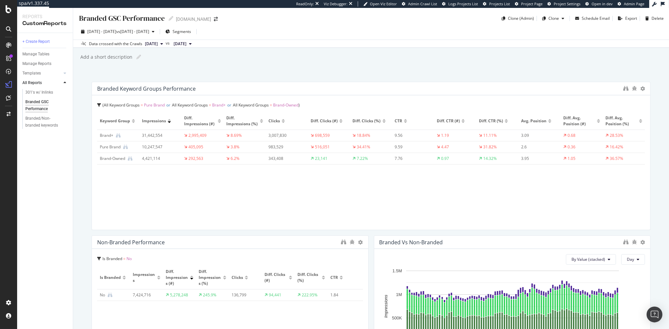
click at [109, 59] on div "Add a short description" at bounding box center [106, 57] width 53 height 7
type input "Breaking out Branded GSC performance in addition to keyword-specific reports be…"
click at [75, 122] on div "Branded GSC Performance Branded GSC Performance www.converse.com Clone (Admin) …" at bounding box center [371, 168] width 596 height 321
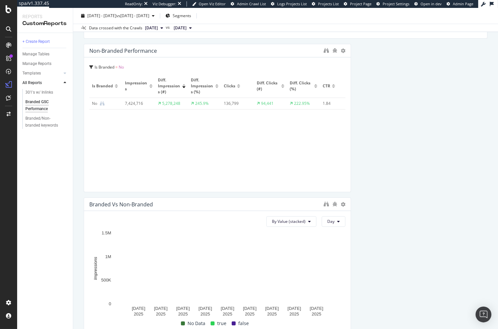
scroll to position [217, 0]
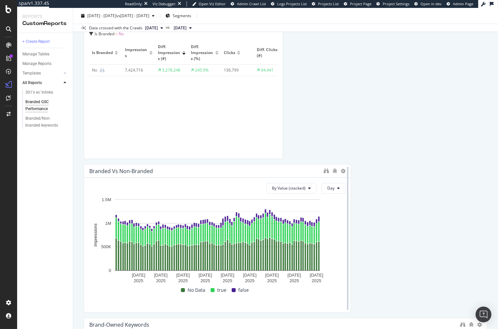
drag, startPoint x: 349, startPoint y: 116, endPoint x: 347, endPoint y: 228, distance: 112.0
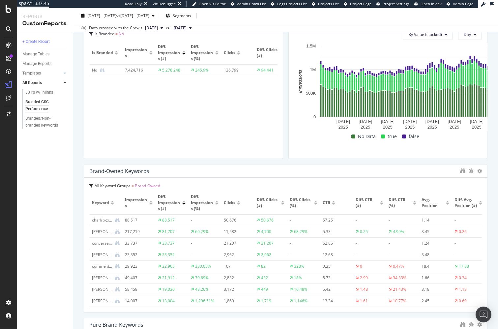
drag, startPoint x: 350, startPoint y: 225, endPoint x: 294, endPoint y: 228, distance: 55.4
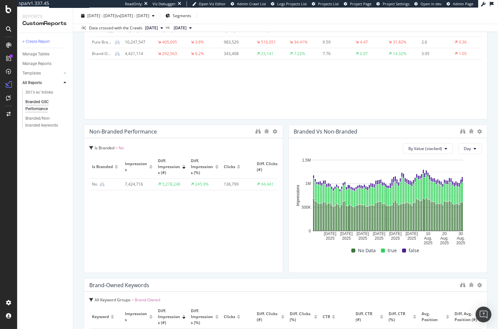
scroll to position [0, 0]
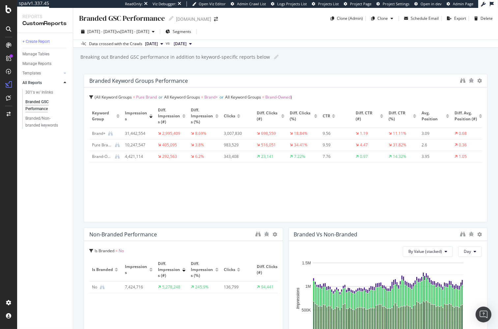
click at [244, 70] on div "Branded GSC Performance Branded GSC Performance www.converse.com Clone (Admin) …" at bounding box center [285, 168] width 425 height 321
click at [74, 199] on div "Branded GSC Performance Branded GSC Performance www.converse.com Clone (Admin) …" at bounding box center [285, 168] width 425 height 321
click at [137, 67] on div "Branded GSC Performance Branded GSC Performance www.converse.com Clone (Admin) …" at bounding box center [285, 168] width 425 height 321
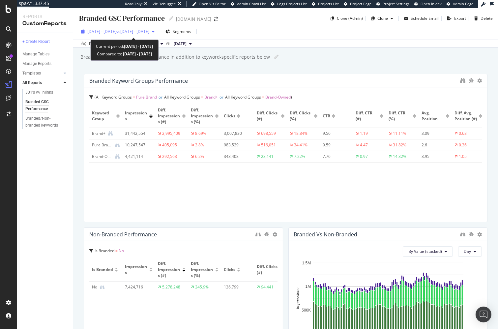
click at [149, 32] on span "vs 2024 Jun. 1st - Aug. 31st" at bounding box center [132, 32] width 33 height 6
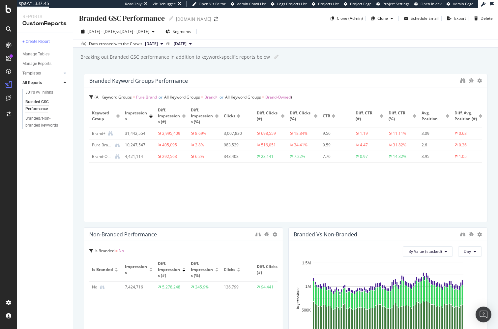
click at [257, 67] on div "Branded GSC Performance Branded GSC Performance www.converse.com Clone (Admin) …" at bounding box center [285, 168] width 425 height 321
click at [325, 64] on div "Branded GSC Performance Branded GSC Performance www.converse.com Clone (Admin) …" at bounding box center [285, 168] width 425 height 321
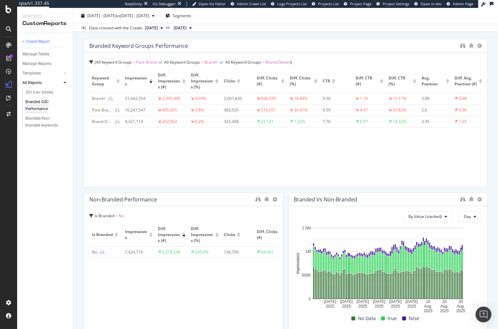
scroll to position [11, 0]
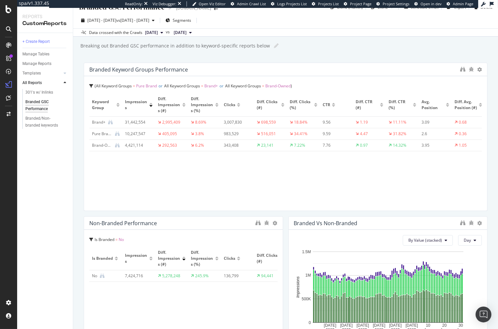
click at [80, 144] on div "Branded GSC Performance Branded GSC Performance www.converse.com Clone (Admin) …" at bounding box center [285, 168] width 425 height 321
click at [77, 192] on div "Branded GSC Performance Branded GSC Performance www.converse.com Clone (Admin) …" at bounding box center [285, 168] width 425 height 321
click at [80, 204] on div "Branded GSC Performance Branded GSC Performance www.converse.com Clone (Admin) …" at bounding box center [285, 168] width 425 height 321
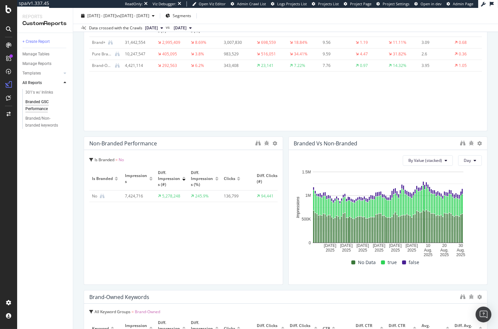
scroll to position [93, 0]
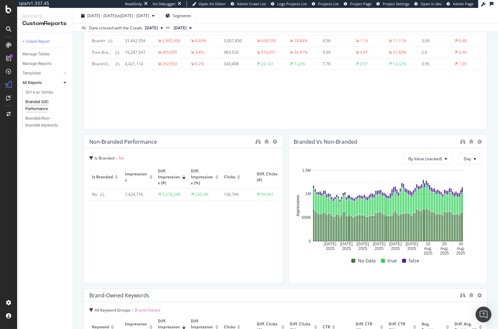
drag, startPoint x: 76, startPoint y: 229, endPoint x: 70, endPoint y: 232, distance: 6.8
click at [76, 229] on div "Branded GSC Performance Branded GSC Performance www.converse.com Clone (Admin) …" at bounding box center [285, 168] width 425 height 321
click at [74, 170] on div "Branded GSC Performance Branded GSC Performance www.converse.com Clone (Admin) …" at bounding box center [285, 168] width 425 height 321
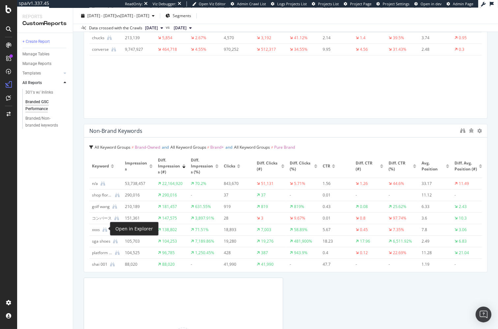
scroll to position [563, 0]
click at [80, 209] on div "Branded GSC Performance Branded GSC Performance www.converse.com Clone (Admin) …" at bounding box center [285, 168] width 425 height 321
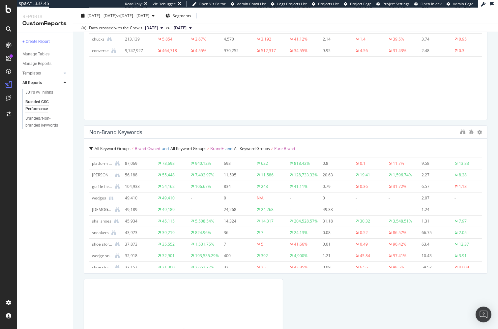
scroll to position [0, 0]
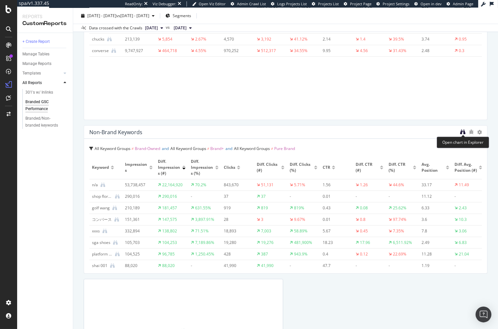
click at [463, 131] on icon "binoculars" at bounding box center [462, 131] width 5 height 5
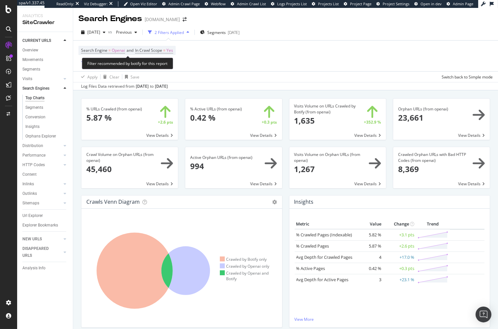
drag, startPoint x: 114, startPoint y: 48, endPoint x: 121, endPoint y: 59, distance: 12.5
click at [114, 48] on span "Openai" at bounding box center [118, 50] width 13 height 9
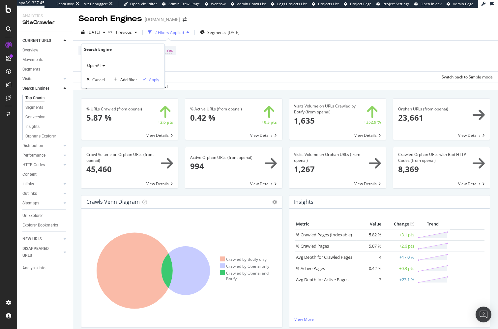
click at [101, 64] on icon at bounding box center [102, 66] width 5 height 4
click at [109, 87] on div "Google" at bounding box center [123, 87] width 70 height 9
click at [146, 77] on div "button" at bounding box center [144, 79] width 9 height 4
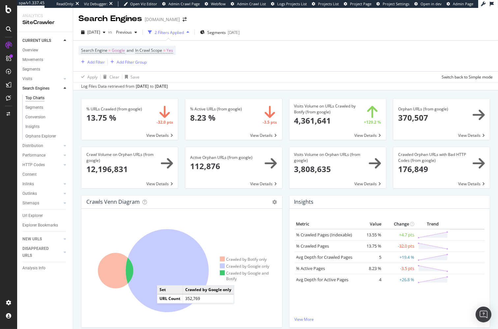
click at [163, 278] on icon at bounding box center [166, 270] width 83 height 83
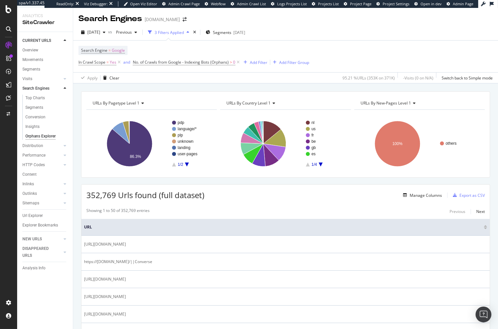
drag, startPoint x: 339, startPoint y: 199, endPoint x: 329, endPoint y: 197, distance: 10.0
click at [339, 199] on div "352,769 Urls found (full dataset) Manage Columns Export as CSV" at bounding box center [285, 192] width 408 height 16
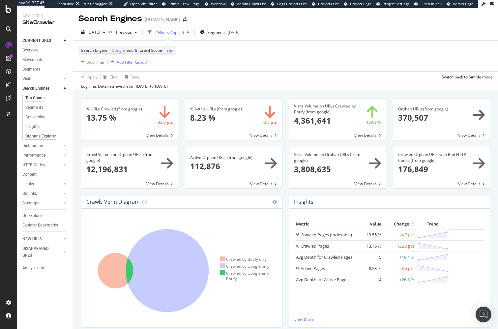
click at [54, 134] on div "Orphans Explorer" at bounding box center [40, 136] width 31 height 7
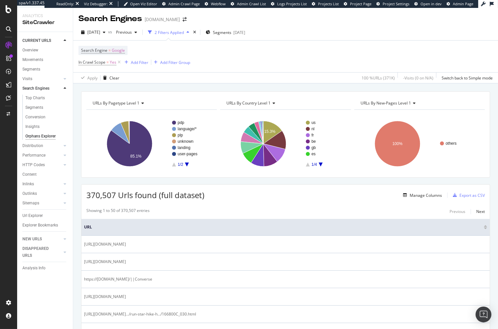
drag, startPoint x: 80, startPoint y: 102, endPoint x: 73, endPoint y: 101, distance: 7.7
click at [422, 196] on div "Manage Columns" at bounding box center [425, 195] width 32 height 6
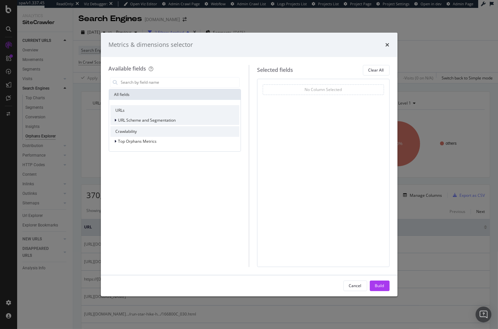
click at [146, 118] on span "URL Scheme and Segmentation" at bounding box center [147, 120] width 58 height 6
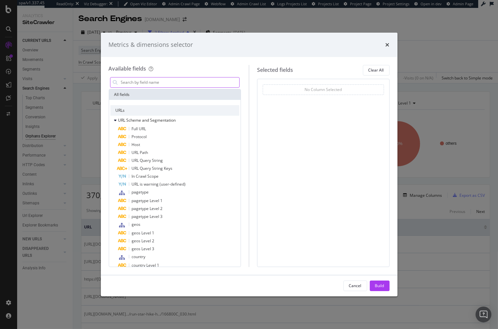
click at [156, 84] on input "modal" at bounding box center [179, 82] width 119 height 10
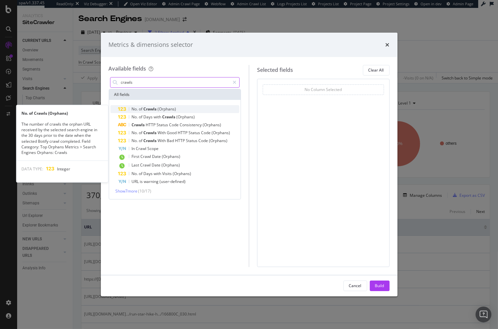
type input "crawls"
click at [155, 108] on span "Crawls" at bounding box center [151, 109] width 14 height 6
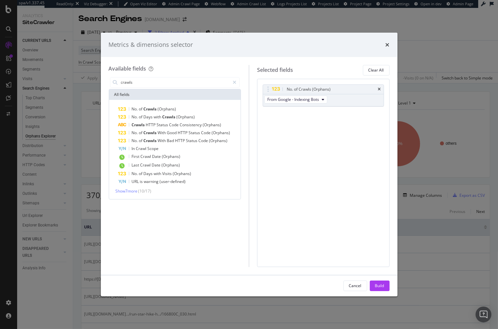
click at [379, 287] on div "Build" at bounding box center [379, 286] width 9 height 6
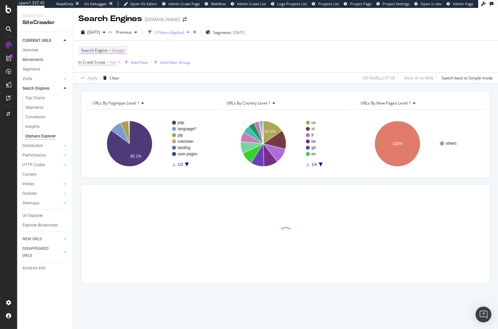
drag, startPoint x: 245, startPoint y: 89, endPoint x: 57, endPoint y: 60, distance: 190.6
click at [243, 89] on div "URLs By pagetype Level 1 Chart (by Value) Table Expand Export as CSV Export as …" at bounding box center [285, 205] width 425 height 245
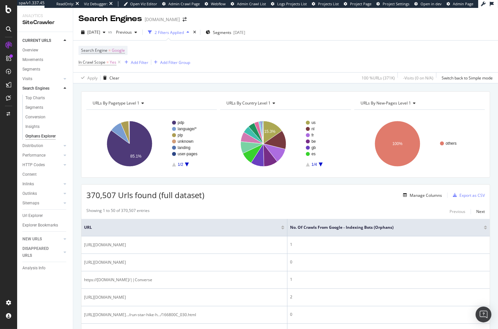
drag, startPoint x: 43, startPoint y: 96, endPoint x: 323, endPoint y: 2, distance: 295.0
drag, startPoint x: 35, startPoint y: 51, endPoint x: 219, endPoint y: 3, distance: 190.1
click at [0, 0] on div "spa/v1.337.45 ReadOnly: Viz Debugger: Open Viz Editor Admin Crawl Page Webflow …" at bounding box center [249, 164] width 498 height 329
click at [227, 34] on span "Segments" at bounding box center [222, 33] width 18 height 6
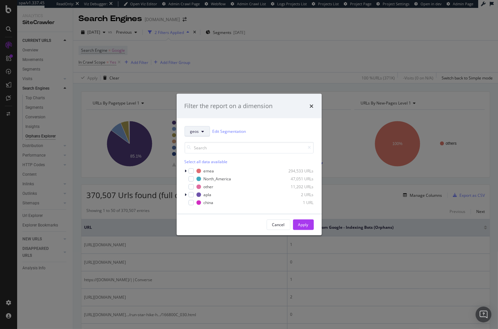
click at [197, 134] on button "geos" at bounding box center [196, 131] width 25 height 11
drag, startPoint x: 204, startPoint y: 156, endPoint x: 215, endPoint y: 152, distance: 11.4
click at [204, 156] on span "pagetype" at bounding box center [202, 155] width 24 height 6
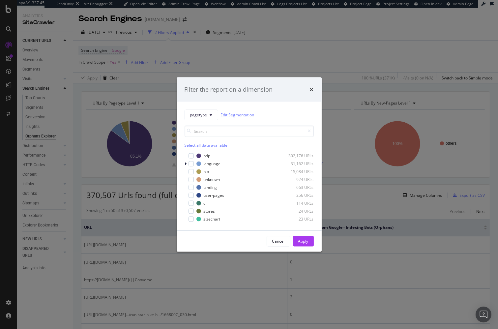
click at [269, 118] on div "pagetype Edit Segmentation" at bounding box center [248, 114] width 129 height 11
click at [186, 164] on icon "modal" at bounding box center [186, 163] width 2 height 4
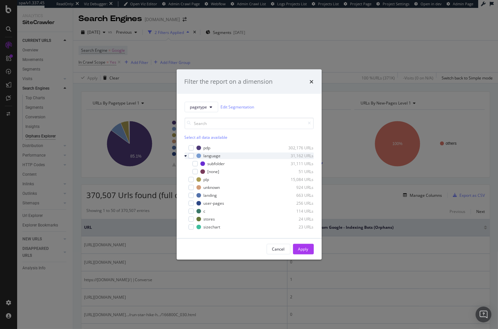
click at [187, 156] on div "modal" at bounding box center [186, 155] width 4 height 7
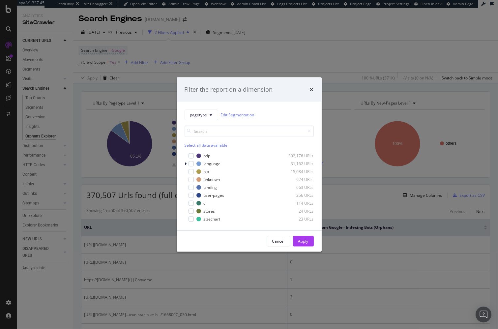
click at [271, 113] on div "pagetype Edit Segmentation" at bounding box center [248, 114] width 129 height 11
click at [270, 116] on div "pagetype Edit Segmentation" at bounding box center [248, 114] width 129 height 11
click at [270, 117] on div "pagetype Edit Segmentation" at bounding box center [248, 114] width 129 height 11
click at [191, 173] on div "modal" at bounding box center [190, 171] width 5 height 5
click at [190, 171] on icon "modal" at bounding box center [190, 171] width 3 height 3
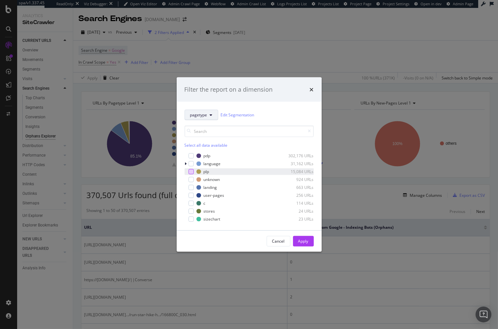
click at [207, 114] on button "pagetype" at bounding box center [201, 114] width 34 height 11
click at [205, 152] on span "geos" at bounding box center [202, 151] width 24 height 6
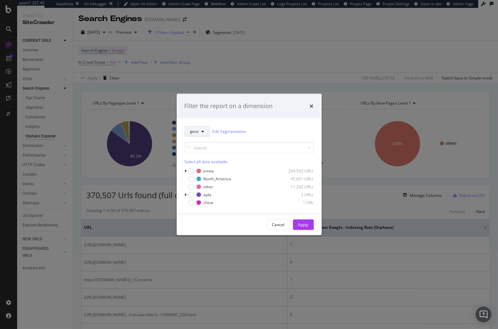
click at [202, 131] on icon "modal" at bounding box center [203, 131] width 3 height 4
click at [280, 149] on input "modal" at bounding box center [248, 148] width 129 height 12
click at [312, 104] on icon "times" at bounding box center [312, 105] width 4 height 5
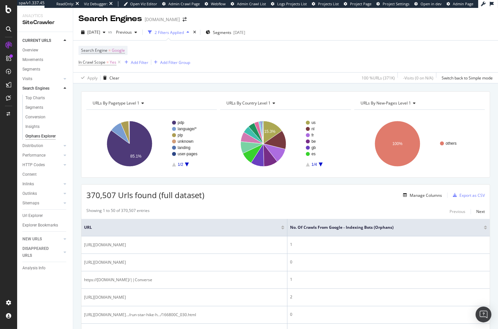
click at [296, 86] on div "URLs By pagetype Level 1 Chart (by Value) Table Expand Export as CSV Export as …" at bounding box center [285, 205] width 425 height 245
click at [301, 184] on div "370,507 Urls found (full dataset) Manage Columns Export as CSV" at bounding box center [285, 192] width 408 height 16
click at [42, 84] on div "LogAnalyzer" at bounding box center [37, 84] width 26 height 7
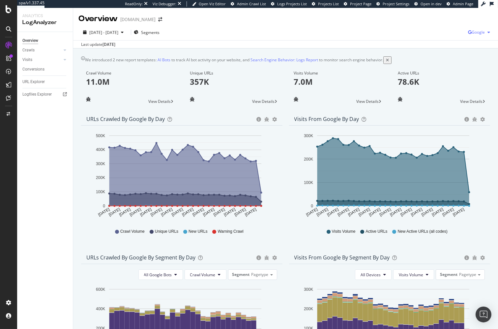
click at [476, 36] on button "Google" at bounding box center [480, 32] width 25 height 11
click at [478, 34] on span "Google" at bounding box center [477, 32] width 13 height 6
drag, startPoint x: 478, startPoint y: 34, endPoint x: 474, endPoint y: 36, distance: 4.6
click at [478, 34] on span "Google" at bounding box center [477, 32] width 13 height 6
click at [445, 40] on span "OpenAI" at bounding box center [445, 39] width 24 height 6
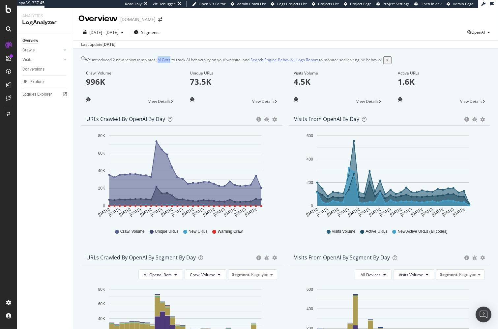
scroll to position [35, 0]
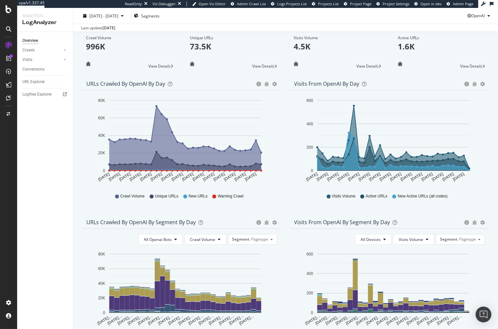
click at [76, 127] on div "We introduced 2 new report templates: AI Bots to track AI bot activity on your …" at bounding box center [285, 264] width 425 height 502
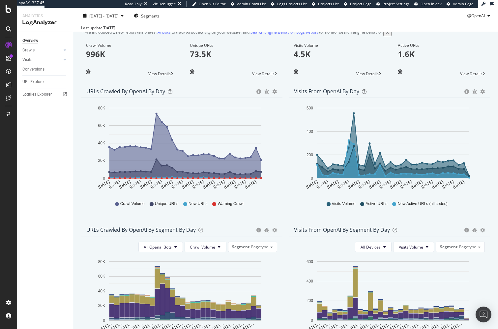
click at [286, 120] on div "Visits from OpenAI by day Area Table Hold CMD (⌘) while clicking to filter the …" at bounding box center [390, 154] width 208 height 138
click at [78, 239] on div "URLs Crawled by OpenAI By Segment By Day Timeline (by Value) Table All Openai B…" at bounding box center [182, 292] width 208 height 138
click at [80, 296] on div "URLs Crawled by OpenAI By Segment By Day Timeline (by Value) Table All Openai B…" at bounding box center [182, 292] width 208 height 138
click at [72, 289] on div "Overview Crawls Daily Distribution Segments Distribution HTTP Codes Resources V…" at bounding box center [45, 180] width 56 height 297
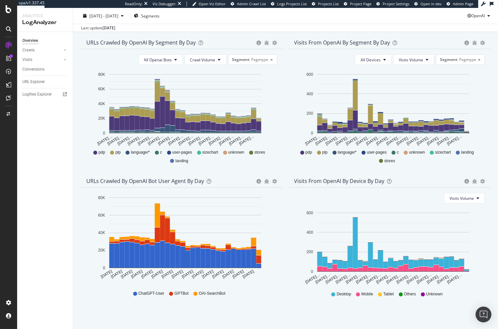
scroll to position [202, 0]
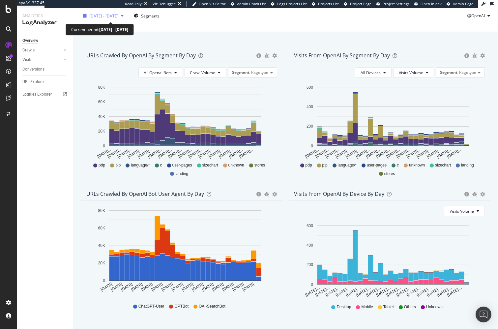
click at [118, 16] on span "2025 Aug. 28th - Sep. 26th" at bounding box center [103, 16] width 29 height 6
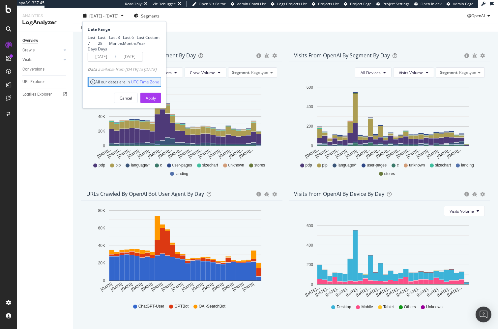
click at [123, 46] on div "Last 6 Months" at bounding box center [130, 40] width 14 height 11
type input "2025/03/27"
drag, startPoint x: 164, startPoint y: 130, endPoint x: 83, endPoint y: 145, distance: 82.6
click at [156, 100] on div "Apply" at bounding box center [151, 98] width 10 height 6
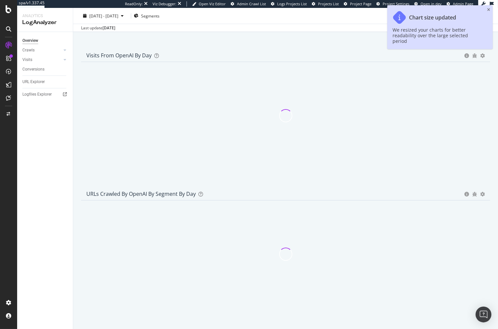
click at [77, 77] on div "We introduced 2 new report templates: AI Bots to track AI bot activity on your …" at bounding box center [285, 305] width 425 height 917
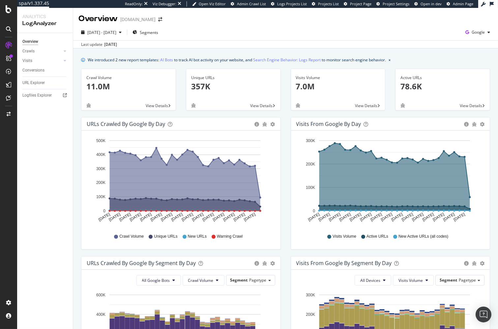
drag, startPoint x: 478, startPoint y: 31, endPoint x: 466, endPoint y: 45, distance: 18.4
click at [448, 32] on span "Google" at bounding box center [477, 32] width 13 height 6
click at [443, 40] on span "OpenAI" at bounding box center [445, 39] width 24 height 6
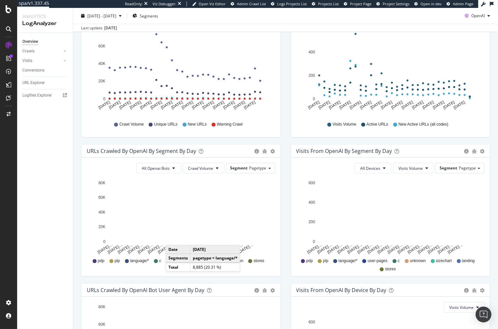
scroll to position [227, 0]
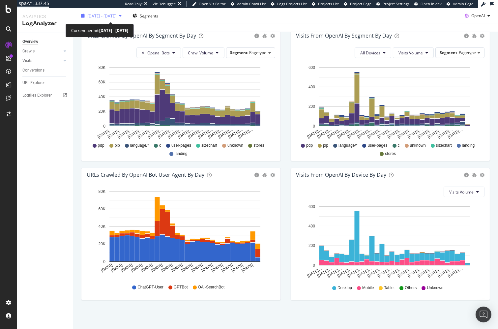
click at [103, 18] on span "[DATE] - [DATE]" at bounding box center [101, 16] width 29 height 6
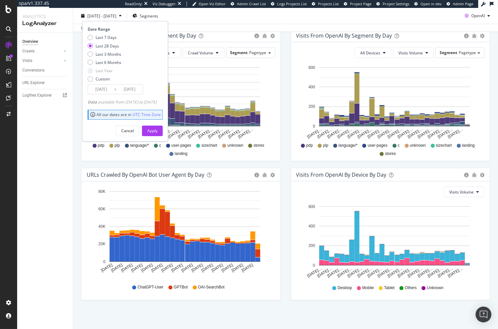
drag, startPoint x: 109, startPoint y: 54, endPoint x: 148, endPoint y: 107, distance: 65.6
click at [109, 54] on div "Last 3 Months" at bounding box center [109, 54] width 26 height 6
type input "[DATE]"
click at [157, 125] on div "Apply" at bounding box center [152, 130] width 10 height 10
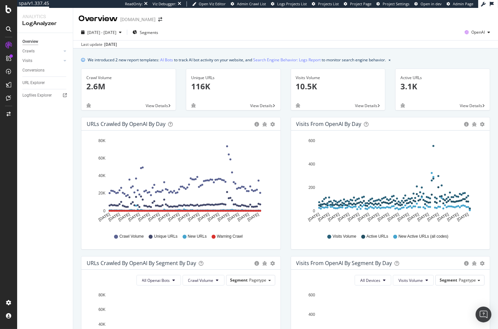
scroll to position [3, 0]
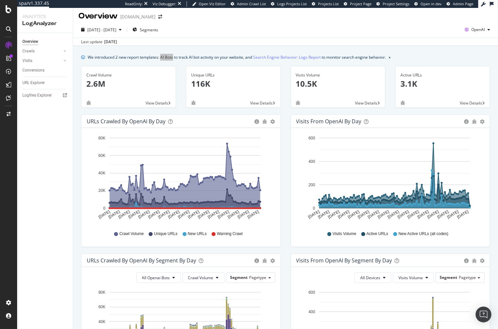
drag, startPoint x: 167, startPoint y: 55, endPoint x: 268, endPoint y: 10, distance: 110.6
click at [0, 0] on div "spa/v1.337.45 ReadOnly: Viz Debugger: Open Viz Editor Admin Crawl List Logs Pro…" at bounding box center [249, 164] width 498 height 329
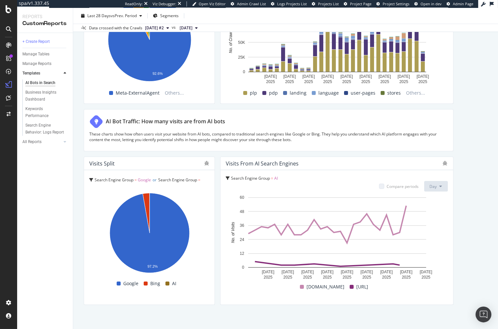
scroll to position [1066, 0]
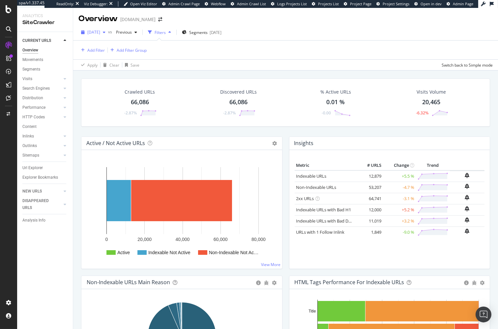
click at [100, 33] on span "[DATE]" at bounding box center [93, 32] width 13 height 6
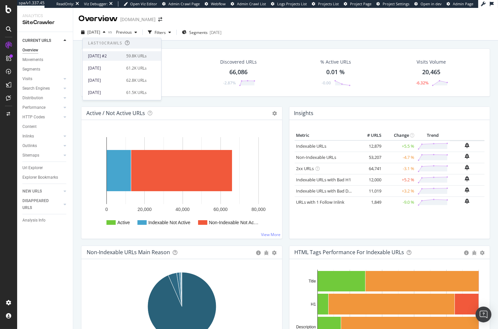
click at [114, 57] on div "[DATE] #2" at bounding box center [105, 56] width 34 height 6
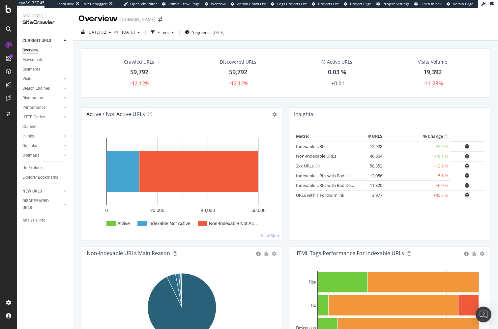
drag, startPoint x: 36, startPoint y: 126, endPoint x: 119, endPoint y: 80, distance: 94.2
click at [36, 126] on link "Content" at bounding box center [45, 126] width 46 height 7
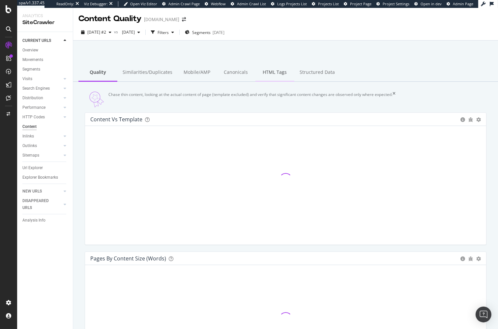
click at [264, 74] on div "HTML Tags" at bounding box center [274, 73] width 39 height 18
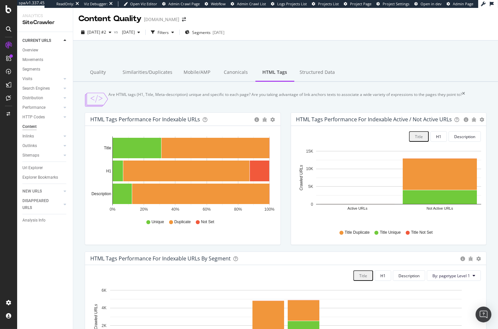
click at [165, 46] on div at bounding box center [285, 57] width 409 height 28
click at [106, 31] on span "[DATE] #2" at bounding box center [96, 32] width 19 height 6
click at [181, 55] on div at bounding box center [285, 57] width 409 height 28
click at [135, 33] on span "[DATE]" at bounding box center [126, 32] width 15 height 6
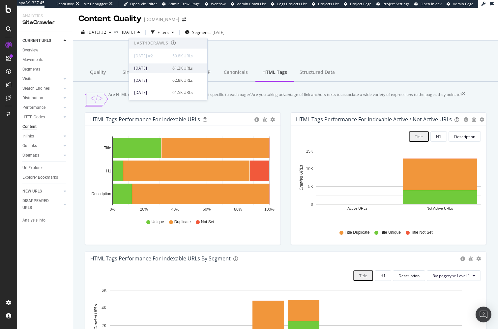
click at [162, 68] on div "[DATE]" at bounding box center [151, 68] width 34 height 6
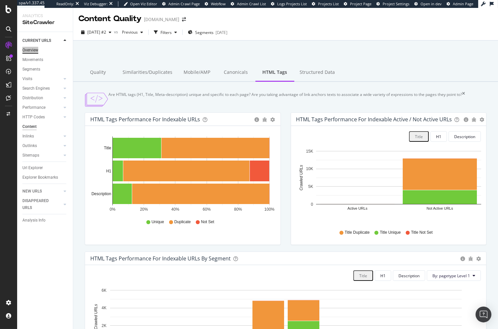
click at [0, 0] on div "spa/v1.337.45 ReadOnly: Viz Debugger: Open Viz Editor Admin Crawl Page Webflow …" at bounding box center [249, 164] width 498 height 329
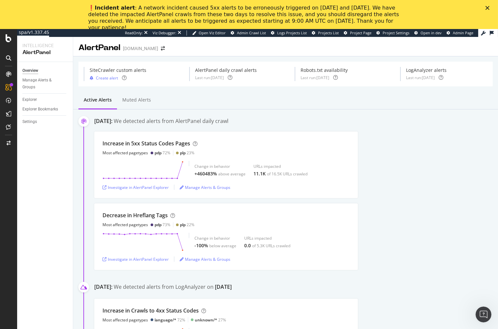
drag, startPoint x: 307, startPoint y: 108, endPoint x: 305, endPoint y: 113, distance: 5.0
click at [327, 119] on div "September 23rd 2025: We detected alerts from AlertPanel daily crawl" at bounding box center [296, 121] width 404 height 9
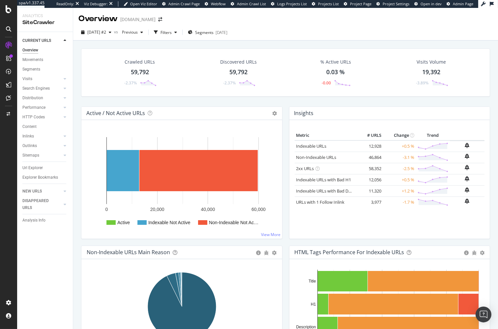
click at [76, 123] on div "Crawled URLs 59,792 -2.37% Discovered URLs 59,792 -2.37% % Active URLs 0.03 % -…" at bounding box center [285, 201] width 425 height 321
click at [75, 126] on div "Crawled URLs 59,792 -2.37% Discovered URLs 59,792 -2.37% % Active URLs 0.03 % -…" at bounding box center [285, 201] width 425 height 321
click at [151, 100] on div "Crawled URLs 59,792 -2.37% Discovered URLs 59,792 -2.37% % Active URLs 0.03 % -…" at bounding box center [285, 77] width 415 height 58
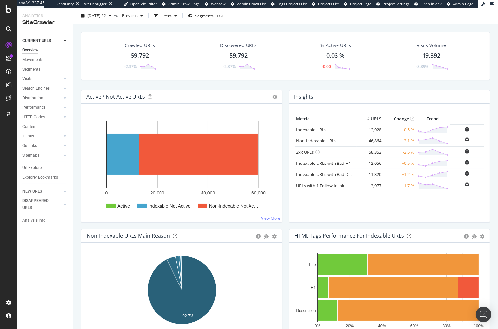
scroll to position [17, 0]
drag, startPoint x: 76, startPoint y: 164, endPoint x: 72, endPoint y: 166, distance: 4.1
click at [76, 164] on div "Crawled URLs 59,792 -2.37% Discovered URLs 59,792 -2.37% % Active URLs 0.03 % -…" at bounding box center [285, 184] width 425 height 321
click at [76, 236] on div "Crawled URLs 59,792 -2.37% Discovered URLs 59,792 -2.37% % Active URLs 0.03 % -…" at bounding box center [285, 184] width 425 height 321
click at [75, 242] on div "Crawled URLs 59,792 -2.37% Discovered URLs 59,792 -2.37% % Active URLs 0.03 % -…" at bounding box center [285, 184] width 425 height 321
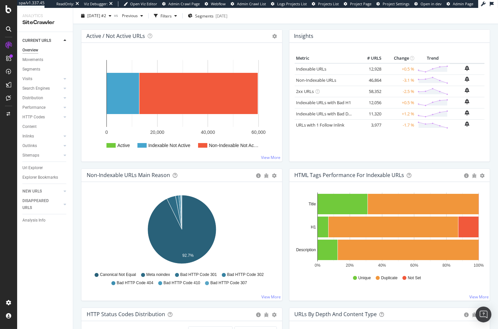
scroll to position [81, 0]
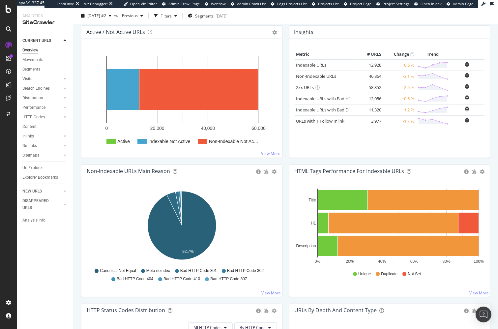
click at [286, 239] on div "HTML Tags Performance for Indexable URLs Bar Bar (by Percentage) Table Export a…" at bounding box center [390, 233] width 208 height 139
click at [286, 116] on div "Insights × Close Chart overview-insight-panel - API Requests List Area Type Req…" at bounding box center [390, 94] width 208 height 139
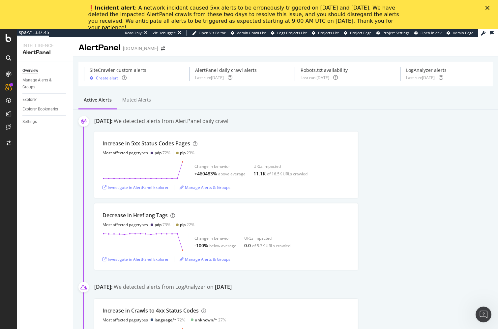
click at [42, 85] on div "Manage Alerts & Groups" at bounding box center [42, 84] width 40 height 14
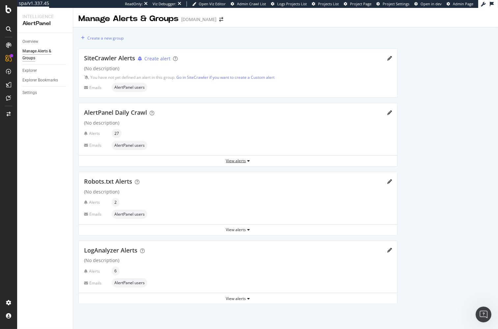
click at [233, 158] on div "View alerts" at bounding box center [238, 161] width 318 height 6
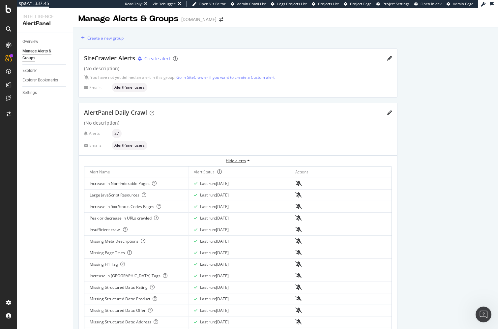
click at [233, 158] on div "Hide alerts" at bounding box center [238, 161] width 318 height 6
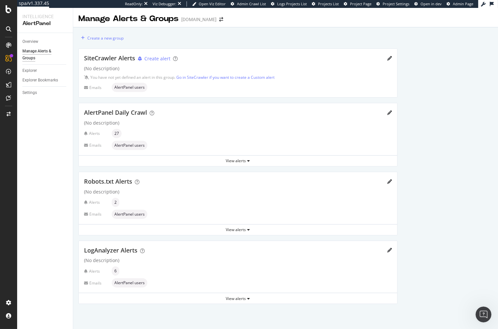
drag, startPoint x: 73, startPoint y: 144, endPoint x: 56, endPoint y: 86, distance: 60.9
click at [72, 144] on div "Overview Manage Alerts & Groups Explorer Explorer Bookmarks Settings" at bounding box center [45, 181] width 56 height 296
click at [60, 137] on div "Overview Manage Alerts & Groups Explorer Explorer Bookmarks Settings" at bounding box center [45, 181] width 56 height 296
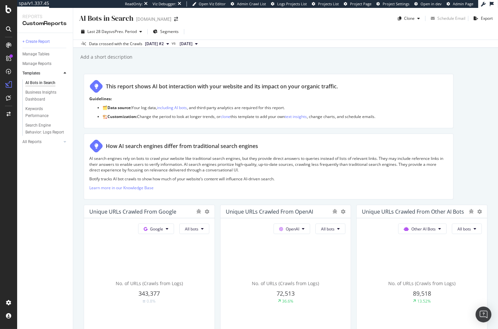
click at [77, 248] on div "AI Bots in Search AI Bots in Search www.converse.com Clone Schedule Email Expor…" at bounding box center [285, 168] width 425 height 321
click at [79, 225] on div "AI Bots in Search AI Bots in Search www.converse.com Clone Schedule Email Expor…" at bounding box center [285, 168] width 425 height 321
click at [77, 244] on div "AI Bots in Search AI Bots in Search www.converse.com Clone Schedule Email Expor…" at bounding box center [285, 168] width 425 height 321
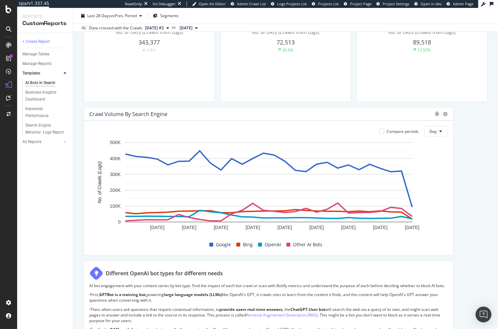
scroll to position [256, 0]
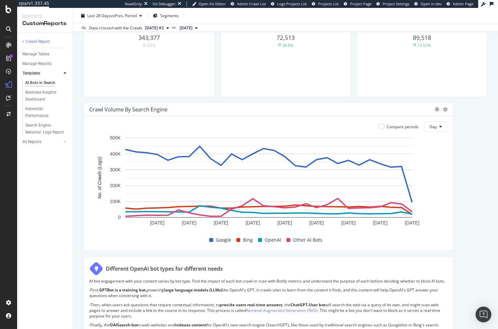
click at [75, 245] on div "AI Bots in Search AI Bots in Search www.converse.com Clone Schedule Email Expor…" at bounding box center [285, 168] width 425 height 321
click at [73, 245] on div "AI Bots in Search AI Bots in Search www.converse.com Clone Schedule Email Expor…" at bounding box center [285, 168] width 425 height 321
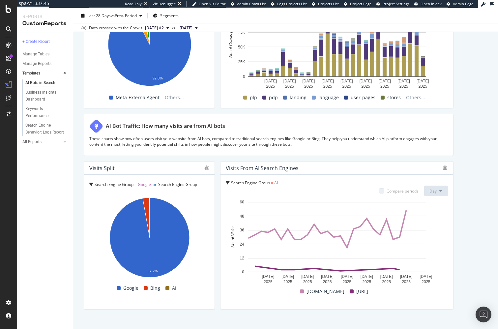
scroll to position [1066, 0]
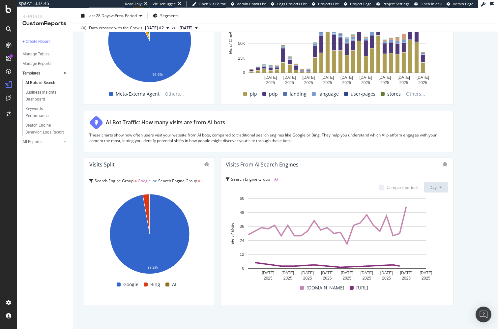
click at [72, 223] on div "+ Create Report Manage Tables Manage Reports Templates AI Bots in Search Busine…" at bounding box center [45, 181] width 56 height 296
click at [77, 219] on div "AI Bots in Search AI Bots in Search www.converse.com Clone Schedule Email Expor…" at bounding box center [285, 168] width 425 height 321
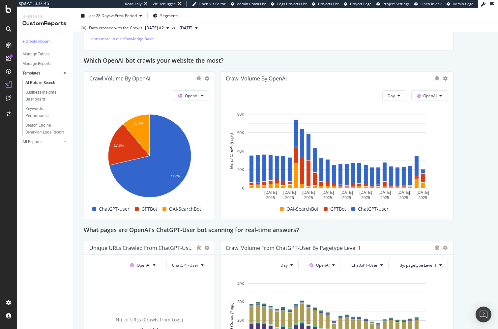
scroll to position [547, 0]
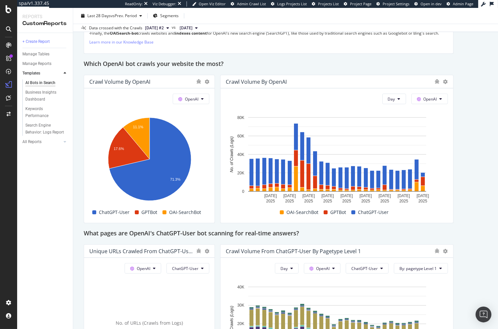
click at [324, 237] on div "What pages are OpenAI's ChatGPT-User bot scanning for real-time answers?" at bounding box center [286, 233] width 404 height 11
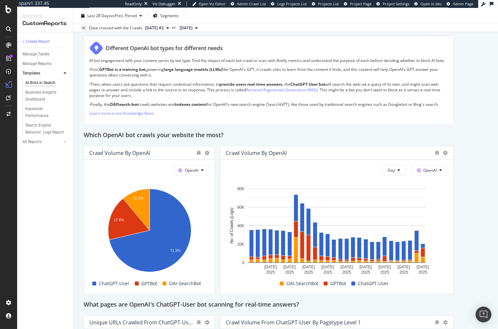
scroll to position [475, 0]
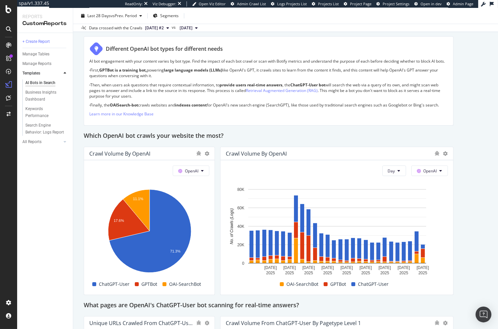
click at [79, 56] on div "AI Bots in Search AI Bots in Search www.converse.com Clone Schedule Email Expor…" at bounding box center [285, 168] width 425 height 321
click at [76, 164] on div "AI Bots in Search AI Bots in Search www.converse.com Clone Schedule Email Expor…" at bounding box center [285, 168] width 425 height 321
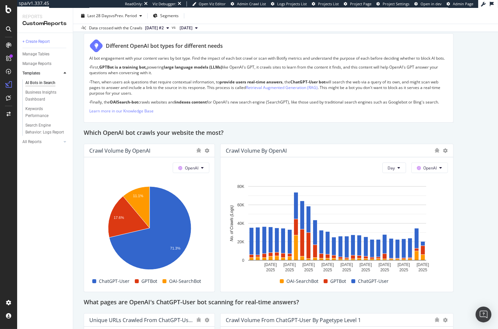
scroll to position [479, 0]
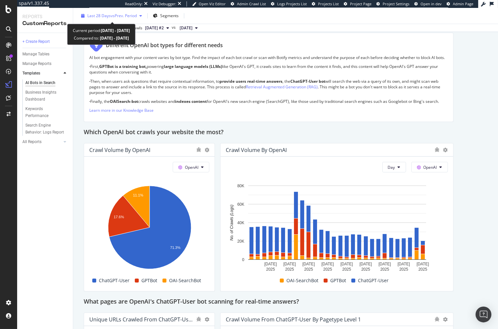
click at [109, 17] on span "Last 28 Days" at bounding box center [98, 16] width 23 height 6
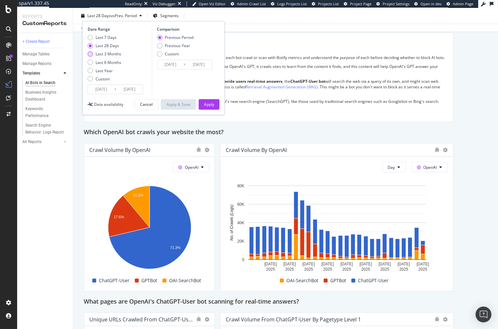
click at [110, 54] on div "Last 3 Months" at bounding box center [109, 54] width 26 height 6
type input "2025/06/27"
type input "2025/03/27"
type input "2025/06/26"
click at [206, 105] on div "Apply" at bounding box center [209, 104] width 10 height 6
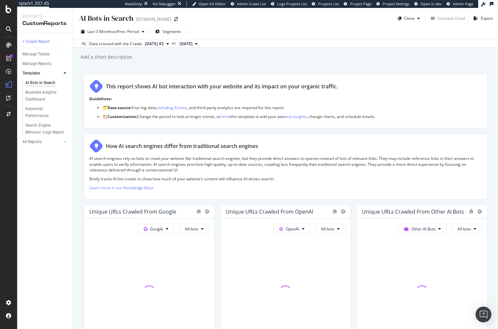
scroll to position [1, 0]
click at [76, 247] on div "AI Bots in Search AI Bots in Search www.converse.com Clone Schedule Email Expor…" at bounding box center [285, 168] width 425 height 321
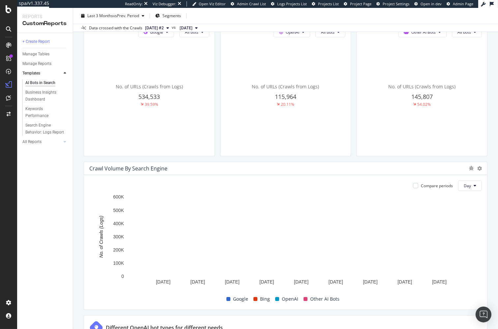
scroll to position [228, 0]
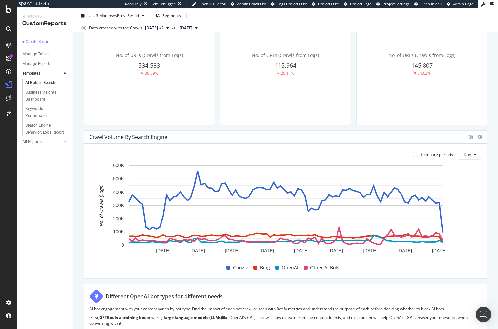
click at [77, 190] on div "AI Bots in Search AI Bots in Search www.converse.com Clone Schedule Email Expor…" at bounding box center [285, 168] width 425 height 321
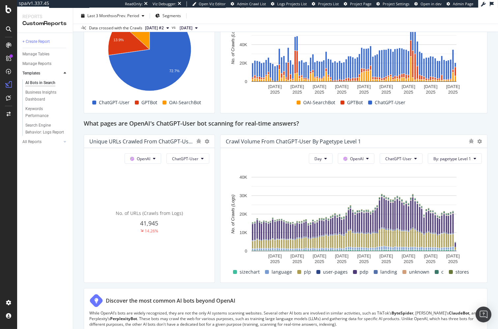
scroll to position [651, 0]
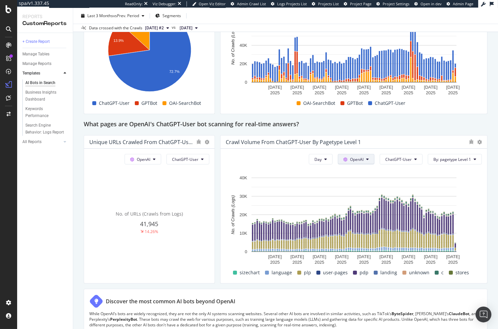
click at [361, 159] on span "OpenAI" at bounding box center [357, 159] width 14 height 6
click at [361, 171] on span "Google" at bounding box center [368, 171] width 24 height 6
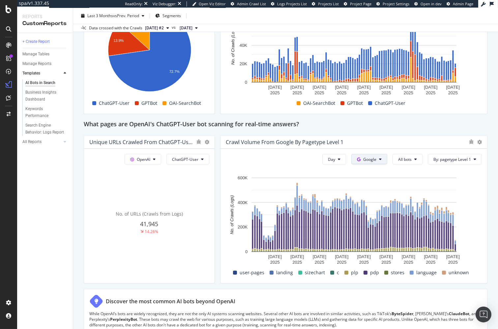
click at [375, 158] on span "Google" at bounding box center [369, 159] width 13 height 6
click at [384, 192] on span "OpenAI" at bounding box center [381, 195] width 24 height 6
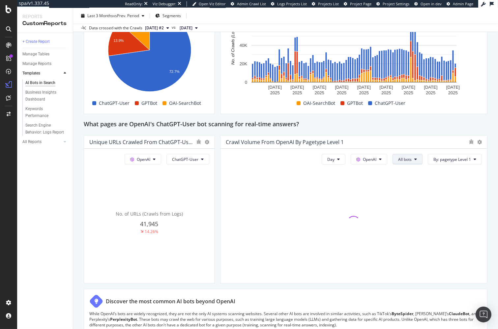
click at [414, 159] on button "All bots" at bounding box center [407, 159] width 30 height 11
click at [418, 230] on span "ChatGPT-User" at bounding box center [415, 232] width 33 height 6
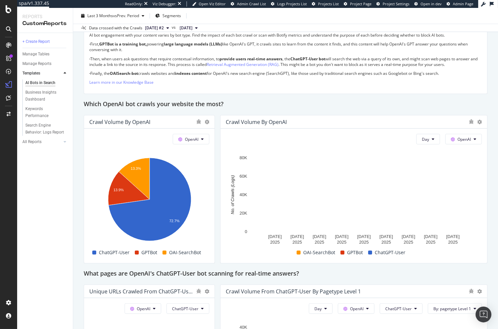
scroll to position [408, 0]
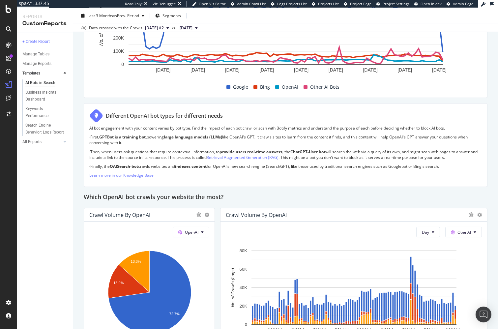
click at [321, 195] on div "Which OpenAI bot crawls your website the most?" at bounding box center [286, 197] width 404 height 11
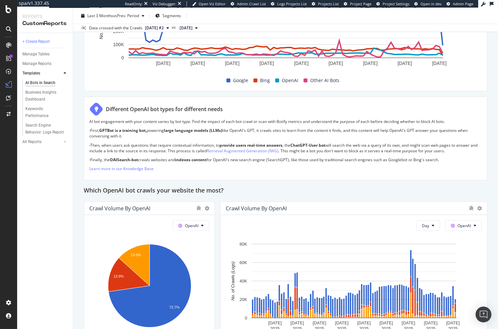
scroll to position [416, 0]
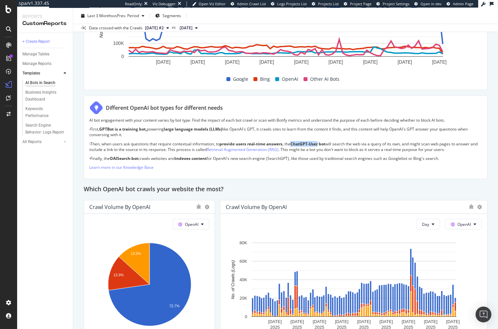
drag, startPoint x: 295, startPoint y: 142, endPoint x: 322, endPoint y: 142, distance: 26.7
click at [322, 142] on p "· Then, when users ask questions that require contextual information, to provid…" at bounding box center [285, 146] width 392 height 11
click at [317, 143] on strong "ChatGPT-User bot" at bounding box center [307, 144] width 35 height 6
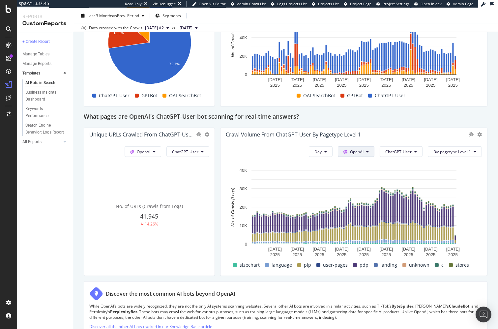
scroll to position [660, 0]
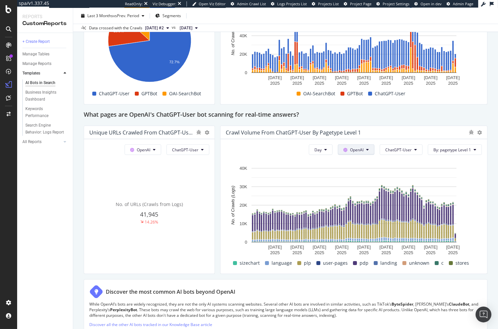
click at [354, 149] on span "OpenAI" at bounding box center [357, 150] width 14 height 6
click at [360, 163] on span "Google" at bounding box center [368, 161] width 24 height 6
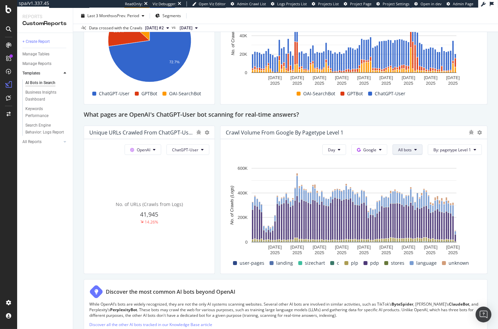
click at [404, 149] on span "All bots" at bounding box center [405, 150] width 14 height 6
click at [403, 118] on div "What pages are OpenAI's ChatGPT-User bot scanning for real-time answers?" at bounding box center [286, 115] width 404 height 11
click at [400, 121] on div "This report shows AI bot interaction with your website and its impact on your o…" at bounding box center [286, 60] width 404 height 1293
click at [380, 149] on button "Google" at bounding box center [369, 149] width 36 height 11
drag, startPoint x: 374, startPoint y: 181, endPoint x: 377, endPoint y: 112, distance: 69.6
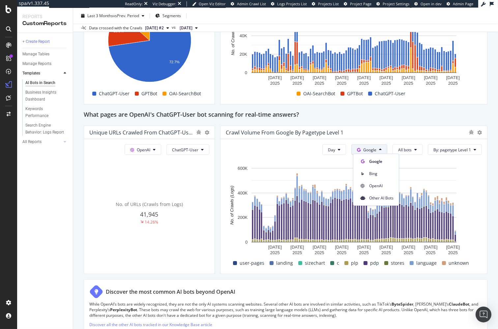
click at [374, 181] on div "OpenAI" at bounding box center [375, 186] width 45 height 10
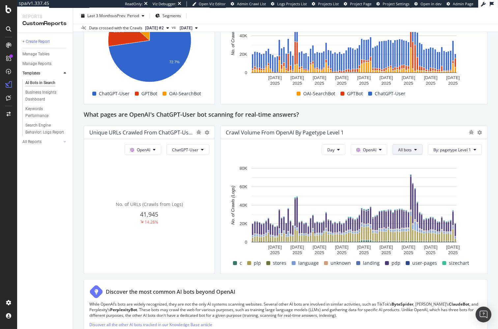
click at [413, 152] on button "All bots" at bounding box center [407, 149] width 30 height 11
drag, startPoint x: 415, startPoint y: 221, endPoint x: 393, endPoint y: 120, distance: 103.2
click at [415, 221] on span "ChatGPT-User" at bounding box center [415, 222] width 33 height 6
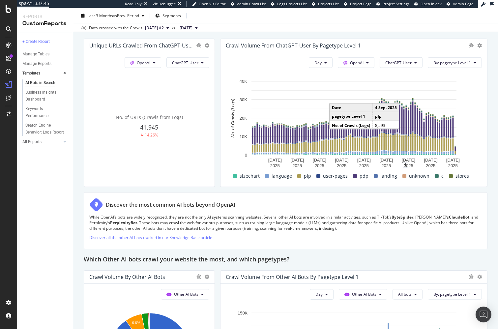
scroll to position [707, 0]
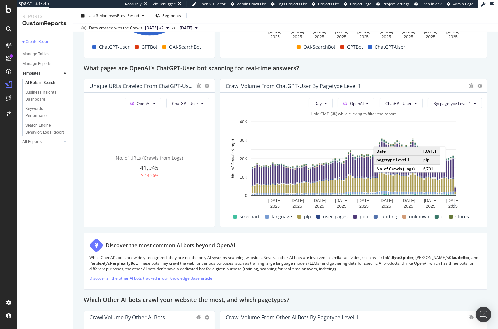
click at [448, 183] on rect "A chart." at bounding box center [452, 185] width 1 height 12
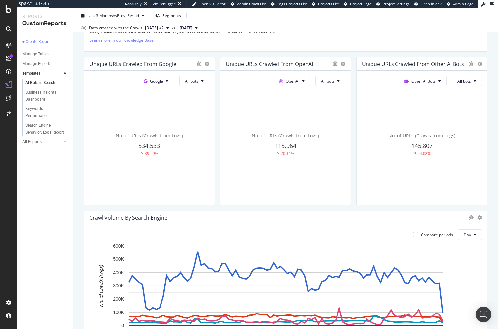
scroll to position [150, 0]
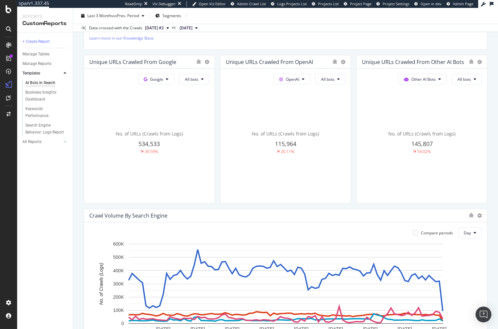
click at [78, 174] on div "AI Bots in Search AI Bots in Search www.converse.com Clone Schedule Email Expor…" at bounding box center [285, 168] width 425 height 321
click at [76, 295] on div "AI Bots in Search AI Bots in Search www.converse.com Clone Schedule Email Expor…" at bounding box center [285, 168] width 425 height 321
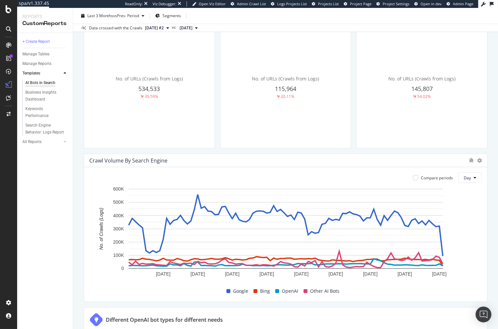
scroll to position [204, 0]
click at [80, 295] on div "AI Bots in Search AI Bots in Search www.converse.com Clone Schedule Email Expor…" at bounding box center [285, 168] width 425 height 321
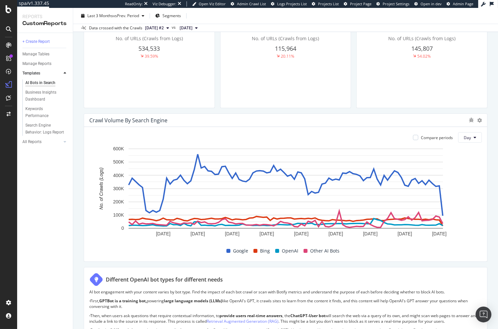
scroll to position [244, 0]
click at [78, 234] on div "AI Bots in Search AI Bots in Search www.converse.com Clone Schedule Email Expor…" at bounding box center [285, 168] width 425 height 321
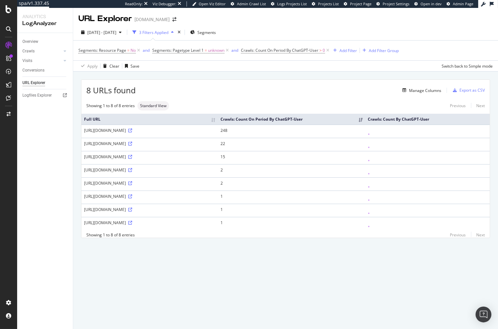
click at [255, 72] on div "8 URLs found Manage Columns Export as CSV Showing 1 to 8 of 8 entries Standard …" at bounding box center [285, 165] width 425 height 189
click at [226, 49] on icon at bounding box center [227, 50] width 6 height 7
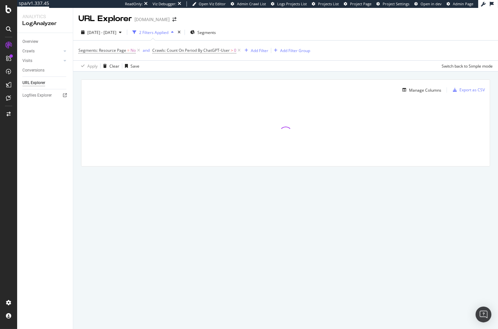
click at [201, 77] on div "Manage Columns Export as CSV Full URL Crawls: Count On Period By ChatGPT-User C…" at bounding box center [285, 130] width 425 height 118
click at [188, 75] on div "Manage Columns Export as CSV Full URL Crawls: Count On Period By ChatGPT-User C…" at bounding box center [285, 130] width 425 height 118
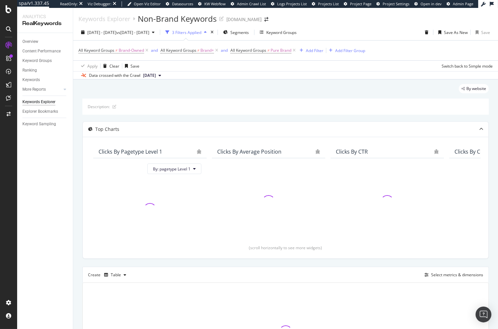
click at [76, 164] on div "By website Description: Top Charts Clicks By pagetype Level 1 By: pagetype Leve…" at bounding box center [285, 241] width 425 height 325
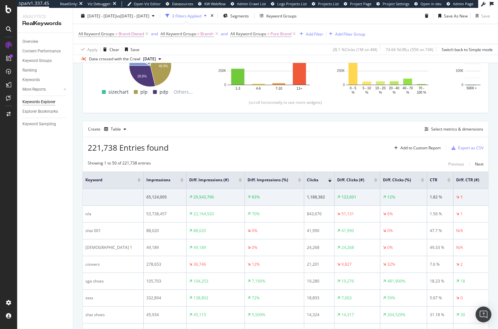
scroll to position [167, 0]
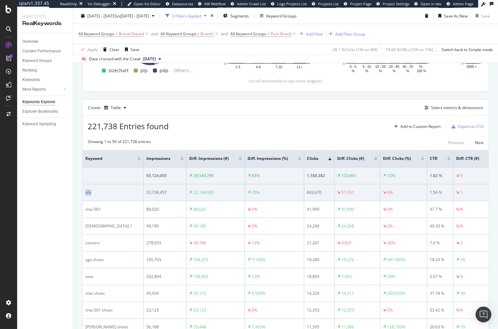
drag, startPoint x: 84, startPoint y: 191, endPoint x: 102, endPoint y: 192, distance: 17.8
click at [103, 192] on td "n/a" at bounding box center [113, 192] width 61 height 17
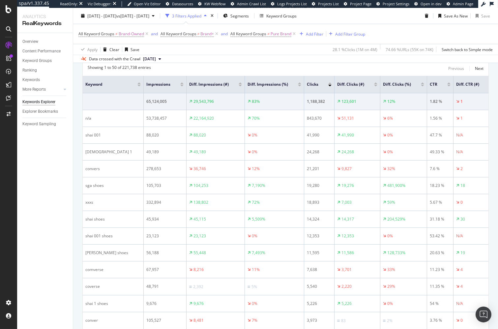
scroll to position [229, 0]
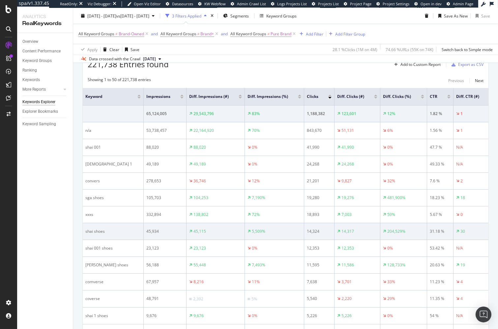
click at [90, 231] on div "shai shoes" at bounding box center [112, 231] width 55 height 6
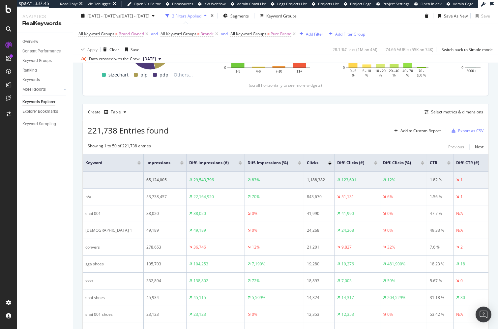
scroll to position [25, 0]
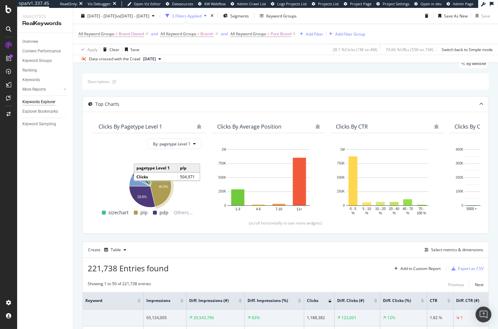
click at [250, 67] on div "By website" at bounding box center [285, 66] width 406 height 14
click at [73, 140] on div "Overview Content Performance Keyword Groups Ranking Keywords More Reports Count…" at bounding box center [45, 181] width 56 height 296
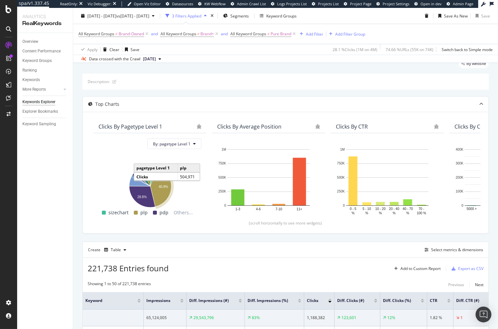
drag, startPoint x: 35, startPoint y: 70, endPoint x: 173, endPoint y: 3, distance: 152.9
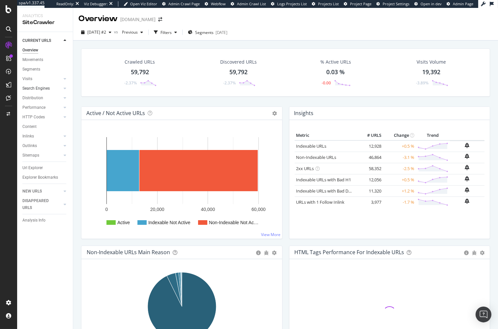
click at [54, 89] on link "Search Engines" at bounding box center [41, 88] width 39 height 7
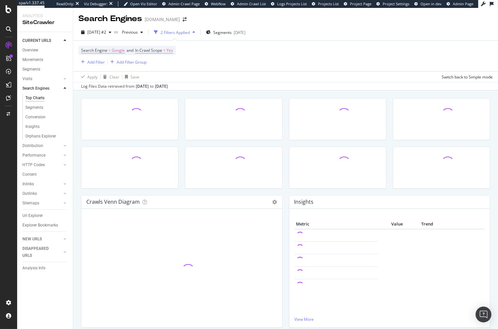
click at [74, 122] on div "Crawls Venn Diagram Chart (by Value) Table Expand Export as CSV × Close Chart s…" at bounding box center [285, 250] width 425 height 321
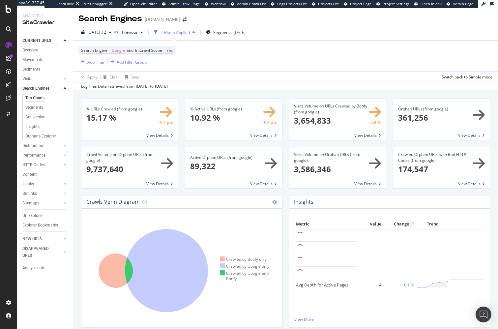
click at [77, 194] on div "% URLs Crawled (from google) × Close Chart search-engines-google-main-metric-cr…" at bounding box center [285, 250] width 425 height 321
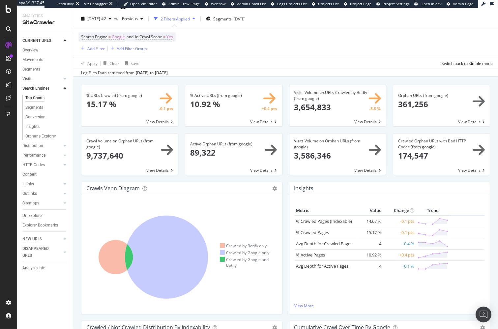
scroll to position [15, 0]
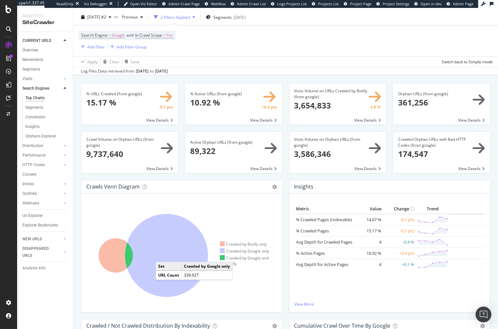
click at [162, 254] on icon at bounding box center [166, 255] width 83 height 83
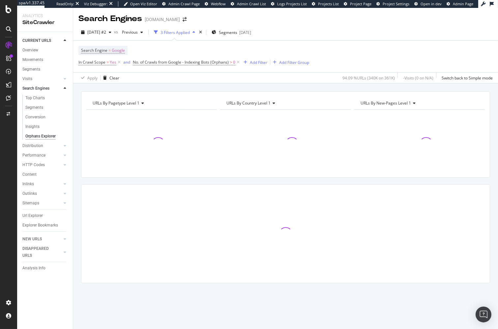
click at [77, 249] on div "URLs By pagetype Level 1 Chart (by Value) Table Expand Export as CSV Export as …" at bounding box center [285, 198] width 425 height 215
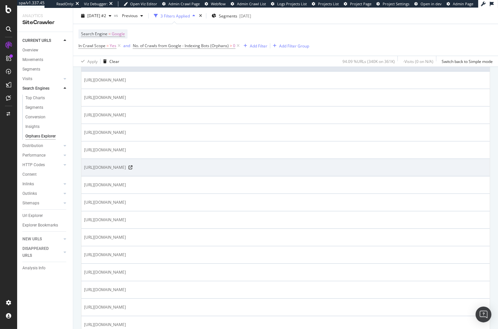
scroll to position [158, 0]
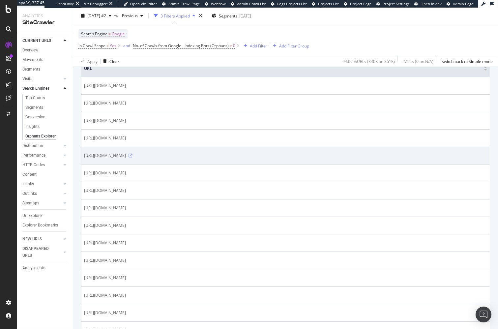
click at [132, 154] on icon at bounding box center [130, 155] width 4 height 4
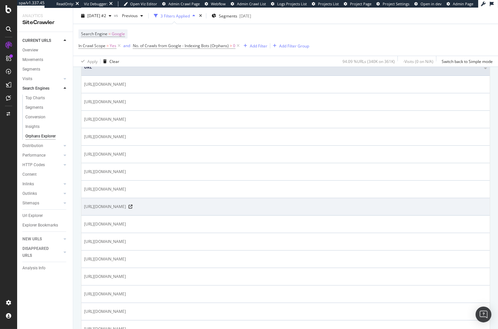
scroll to position [2, 0]
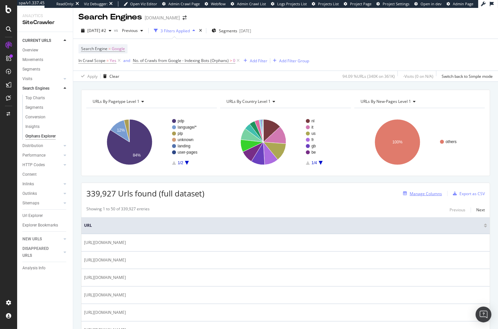
click at [424, 194] on div "Manage Columns" at bounding box center [425, 194] width 32 height 6
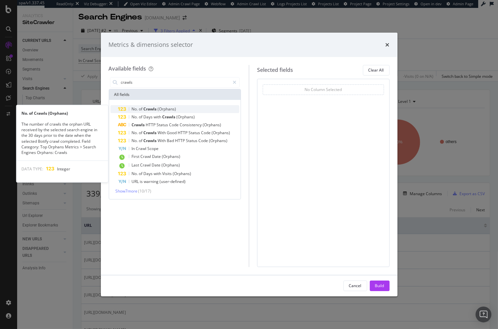
type input "crawls"
click at [178, 109] on div "No. of Crawls (Orphans)" at bounding box center [178, 109] width 121 height 8
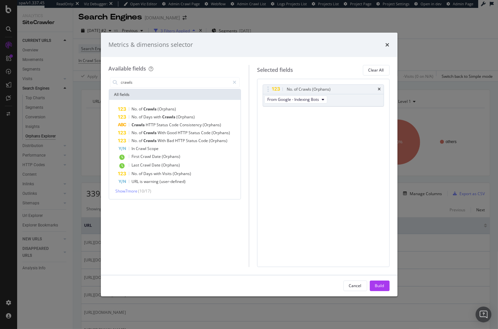
drag, startPoint x: 379, startPoint y: 286, endPoint x: 209, endPoint y: 242, distance: 176.2
click at [379, 285] on div "Build" at bounding box center [379, 286] width 9 height 6
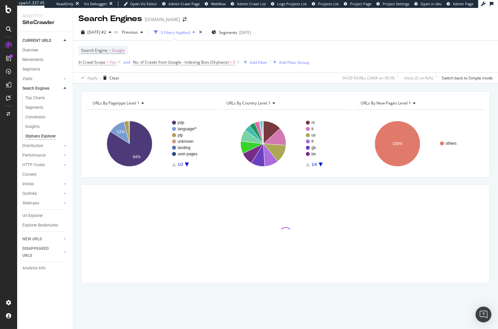
click at [78, 230] on div "URLs By pagetype Level 1 Chart (by Value) Table Expand Export as CSV Export as …" at bounding box center [285, 198] width 425 height 215
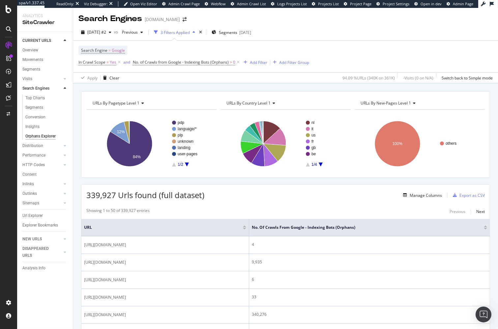
click at [448, 228] on div at bounding box center [485, 229] width 3 height 2
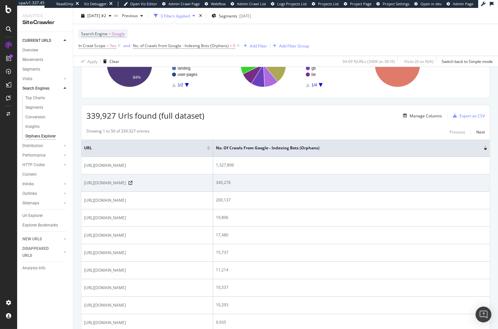
scroll to position [89, 0]
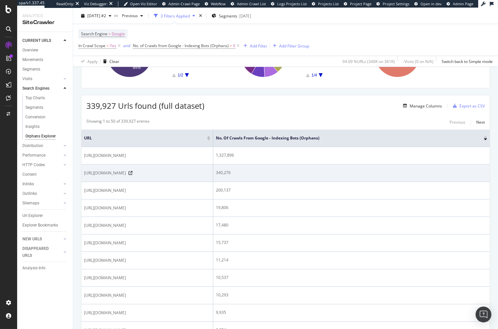
drag, startPoint x: 169, startPoint y: 181, endPoint x: 177, endPoint y: 181, distance: 7.6
click at [126, 176] on span "[URL][DOMAIN_NAME]" at bounding box center [105, 173] width 42 height 7
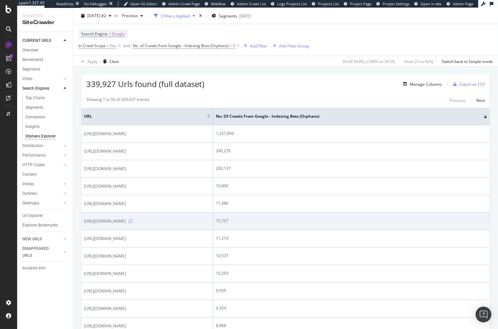
click at [132, 223] on icon at bounding box center [130, 221] width 4 height 4
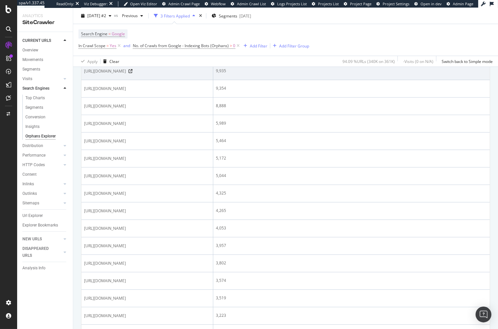
scroll to position [373, 0]
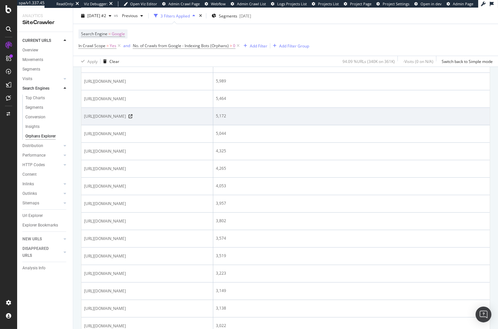
drag, startPoint x: 135, startPoint y: 146, endPoint x: 156, endPoint y: 203, distance: 61.1
click at [156, 204] on tbody "[URL][DOMAIN_NAME] 1,327,896 [URL][DOMAIN_NAME] 340,276 [URL][DOMAIN_NAME] 200,…" at bounding box center [285, 299] width 408 height 873
click at [126, 120] on span "[URL][DOMAIN_NAME]" at bounding box center [105, 116] width 42 height 7
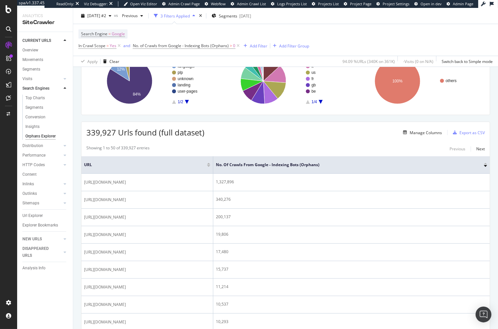
scroll to position [0, 0]
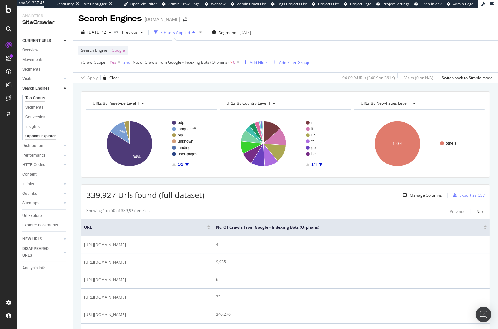
click at [42, 96] on div "Top Charts" at bounding box center [34, 98] width 19 height 7
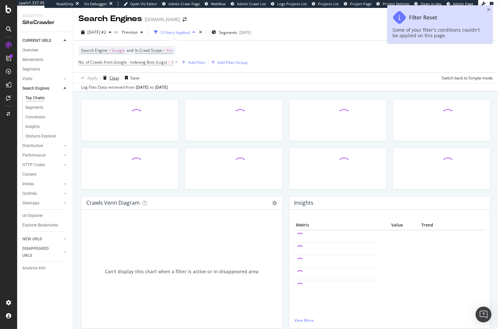
drag, startPoint x: 111, startPoint y: 79, endPoint x: 112, endPoint y: 86, distance: 7.3
click at [111, 79] on div "Clear" at bounding box center [114, 78] width 10 height 6
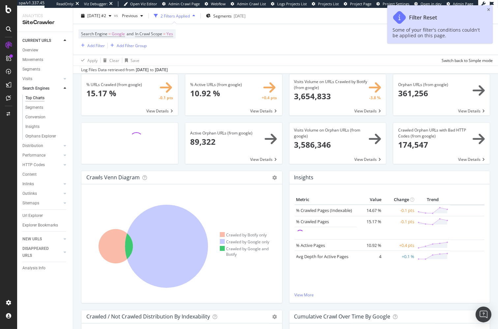
scroll to position [28, 0]
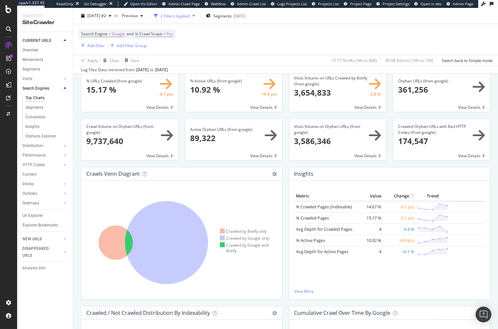
click at [76, 245] on div "% URLs Crawled (from google) × Close Chart search-engines-google-main-metric-cr…" at bounding box center [285, 222] width 425 height 321
click at [76, 232] on div "% URLs Crawled (from google) × Close Chart search-engines-google-main-metric-cr…" at bounding box center [285, 222] width 425 height 321
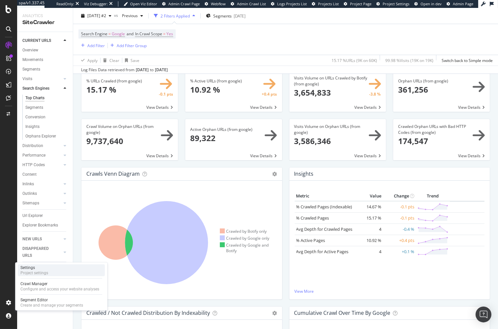
click at [46, 271] on div "Project settings" at bounding box center [34, 272] width 28 height 5
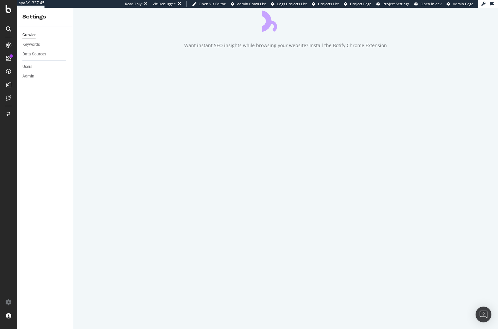
click at [59, 154] on div "Crawler Keywords Data Sources Users Admin" at bounding box center [45, 177] width 56 height 302
click at [35, 41] on div "Keywords" at bounding box center [47, 45] width 50 height 10
drag, startPoint x: 34, startPoint y: 43, endPoint x: 36, endPoint y: 46, distance: 4.0
click at [34, 43] on div "Keywords" at bounding box center [30, 44] width 17 height 7
drag, startPoint x: 42, startPoint y: 114, endPoint x: 58, endPoint y: 86, distance: 32.3
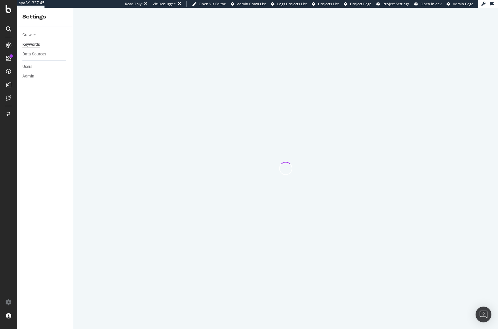
click at [42, 114] on div "Crawler Keywords Data Sources Users Admin" at bounding box center [45, 177] width 56 height 302
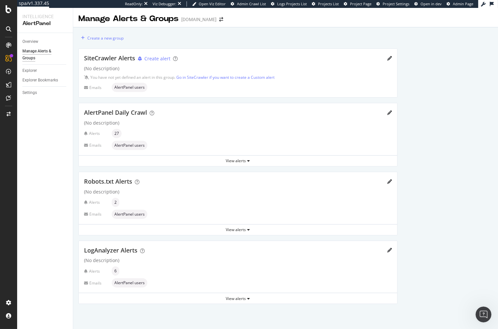
click at [75, 108] on div "Create a new group SiteCrawler Alerts Create alert (No description) You have no…" at bounding box center [237, 170] width 329 height 287
